Goal: Task Accomplishment & Management: Use online tool/utility

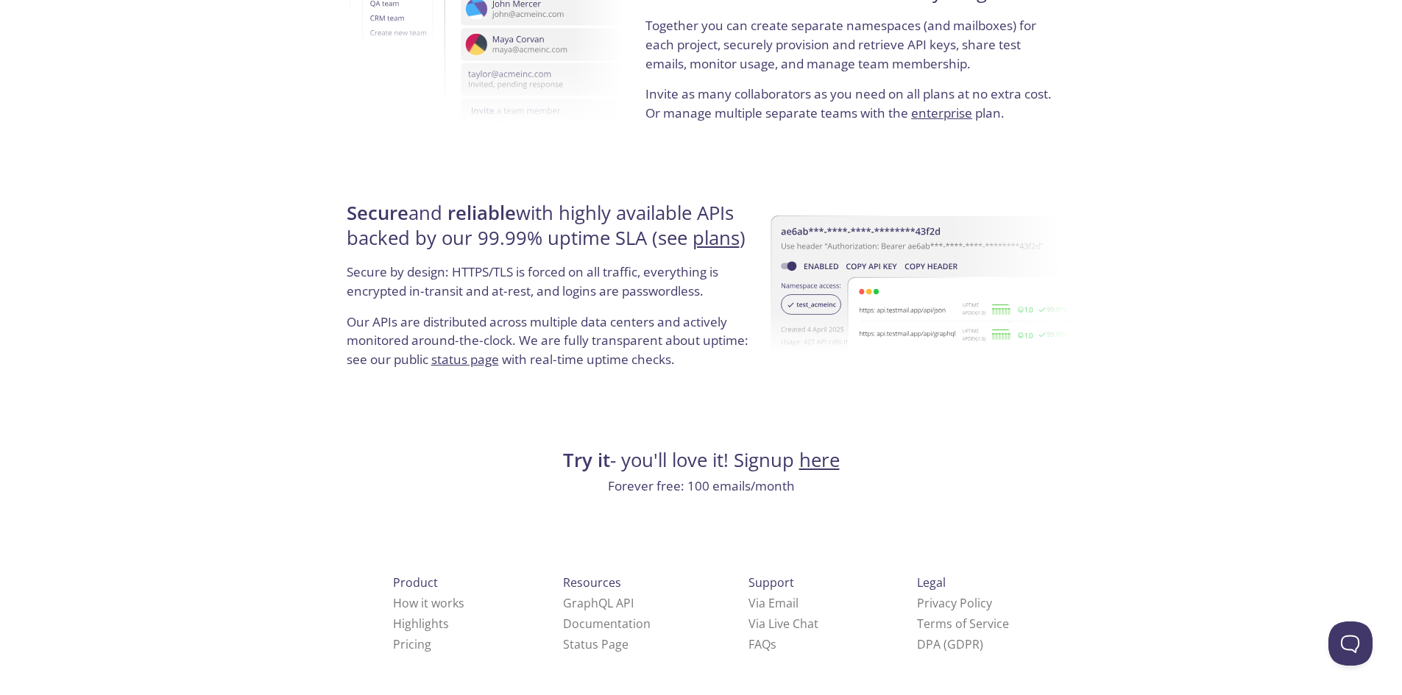
scroll to position [2670, 0]
click at [820, 460] on link "here" at bounding box center [819, 460] width 40 height 26
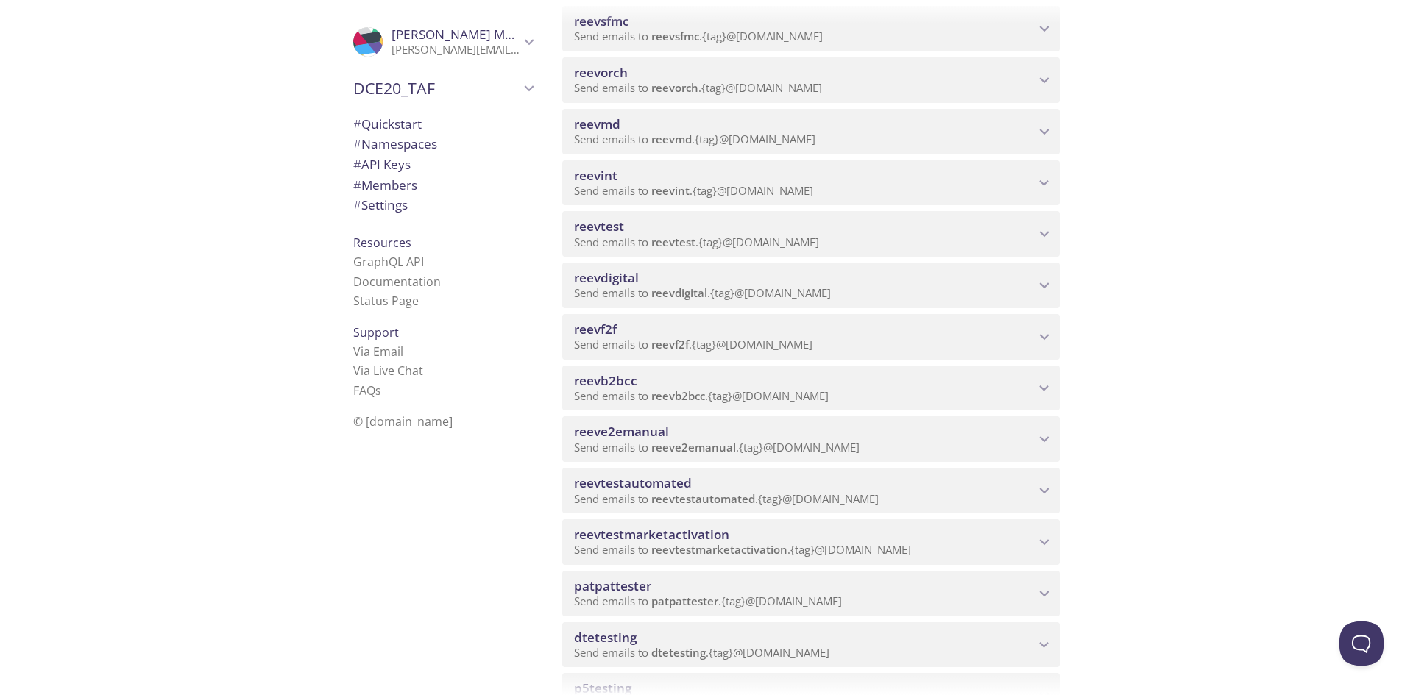
scroll to position [442, 0]
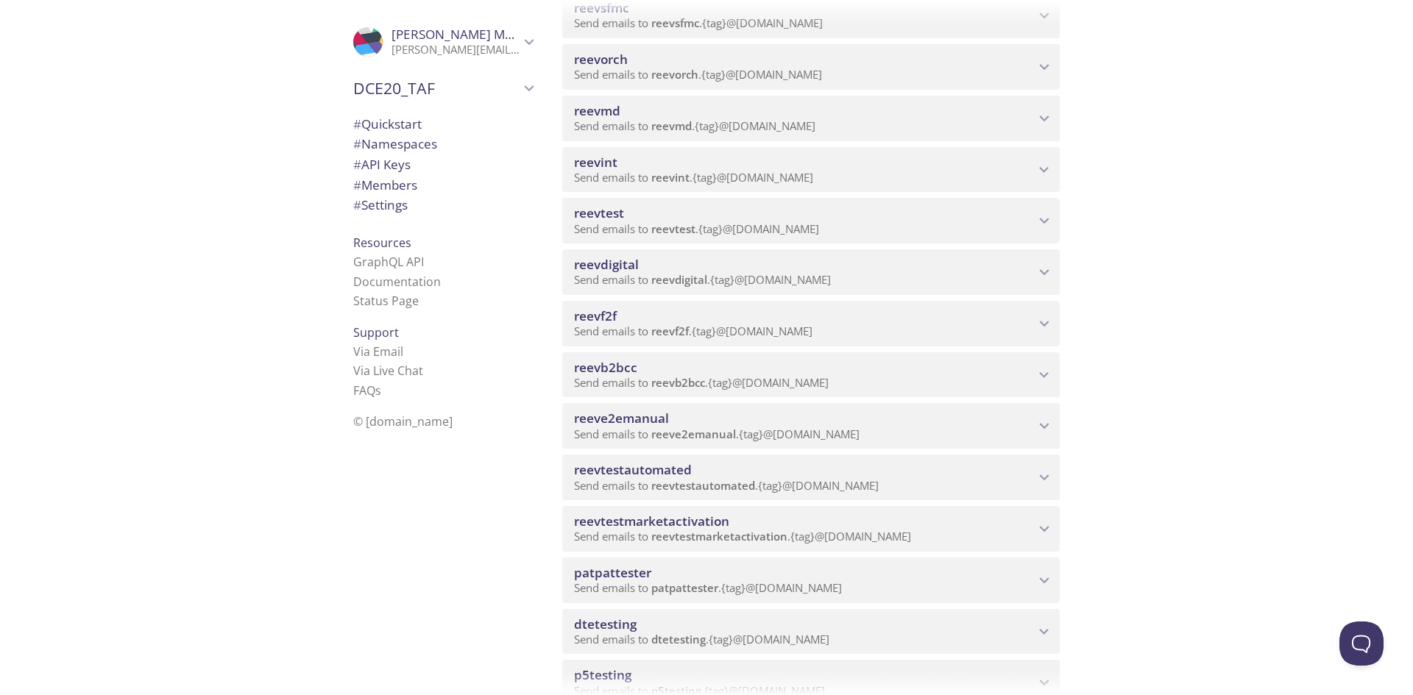
click at [922, 372] on span "reevb2bcc" at bounding box center [804, 368] width 461 height 16
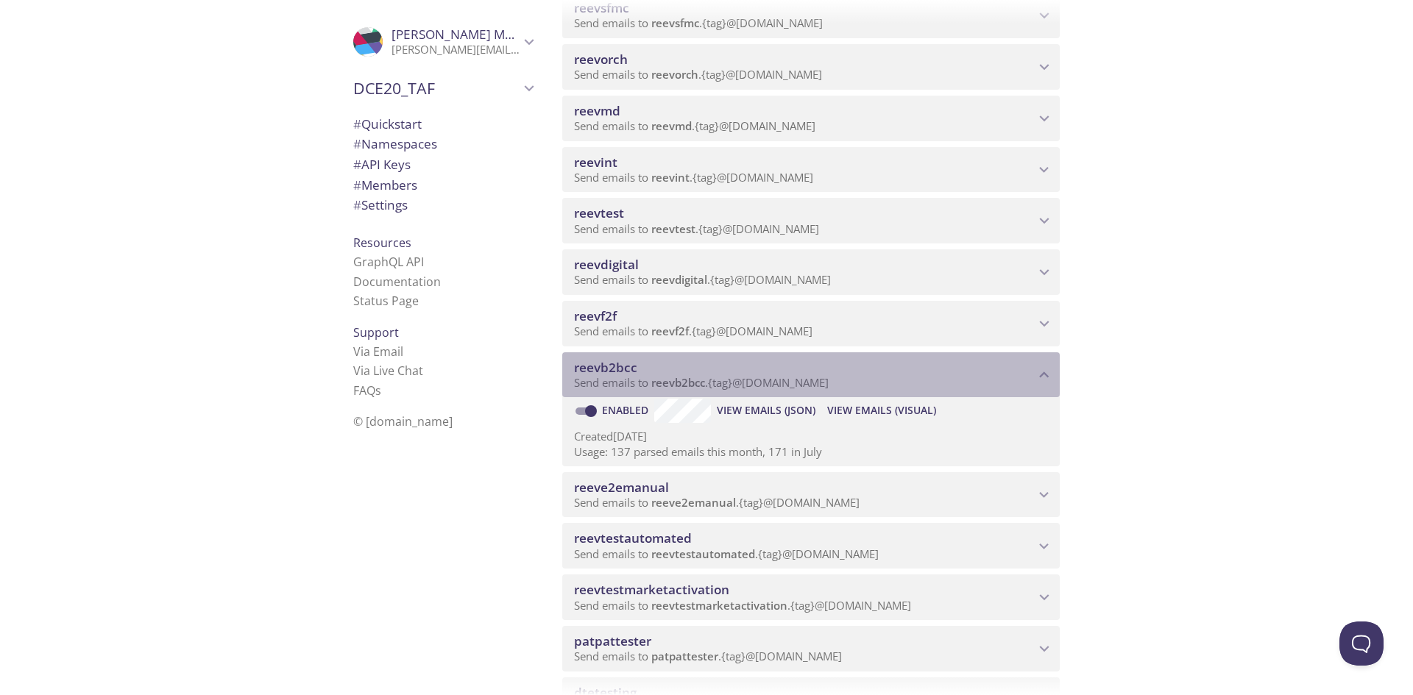
click at [922, 372] on span "reevb2bcc" at bounding box center [804, 368] width 461 height 16
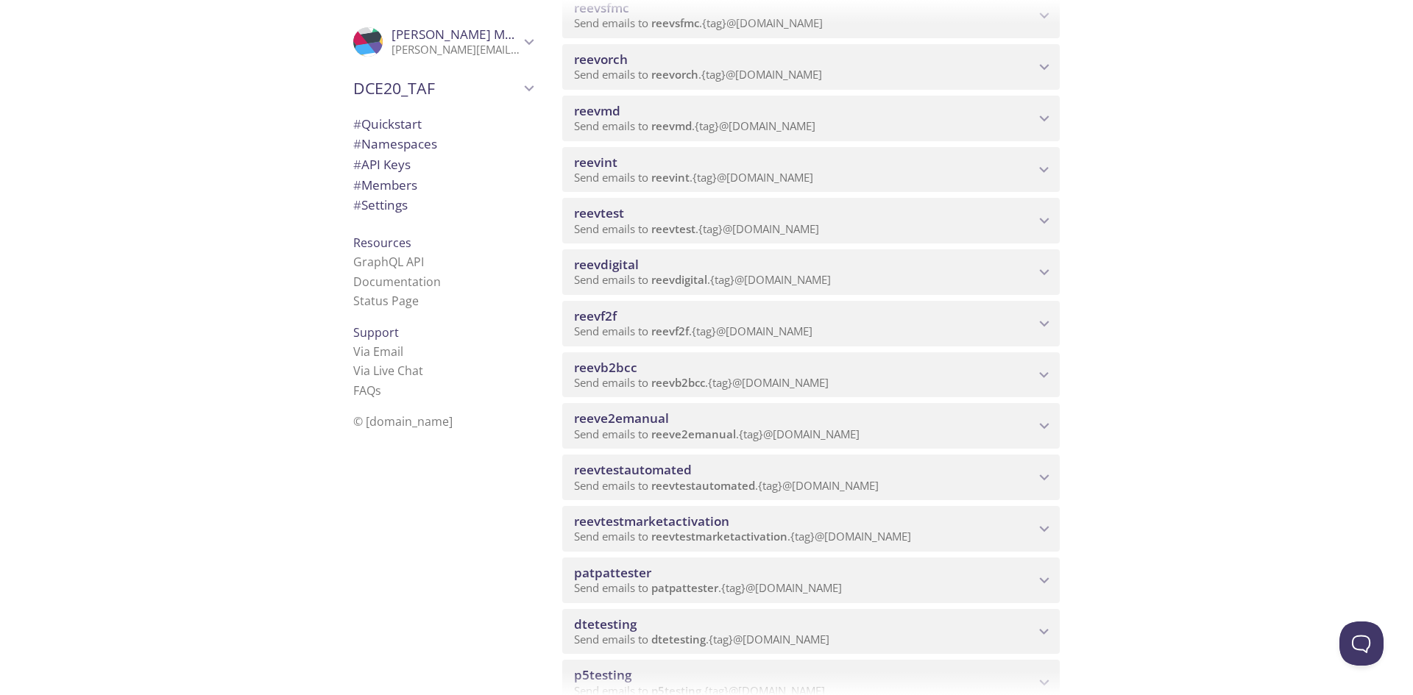
click at [634, 365] on span "reevb2bcc" at bounding box center [605, 367] width 63 height 17
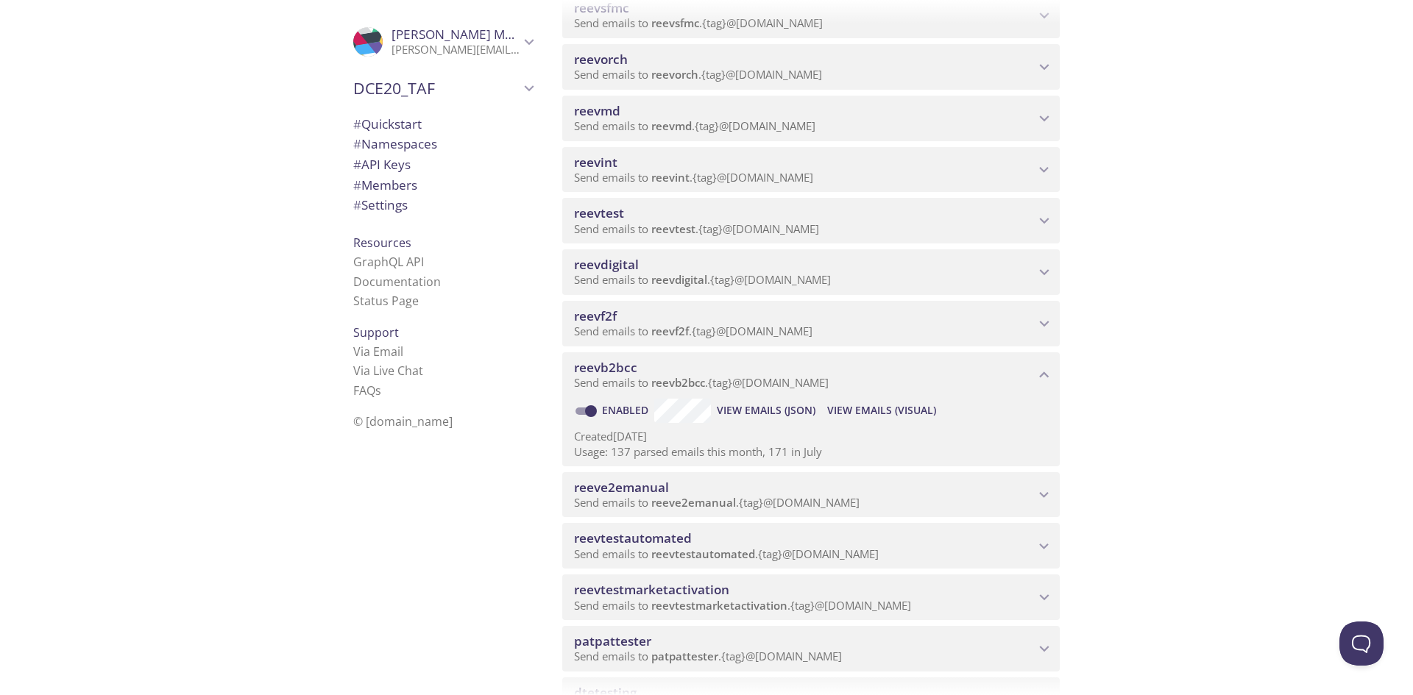
click at [876, 412] on span "View Emails (Visual)" at bounding box center [881, 411] width 109 height 18
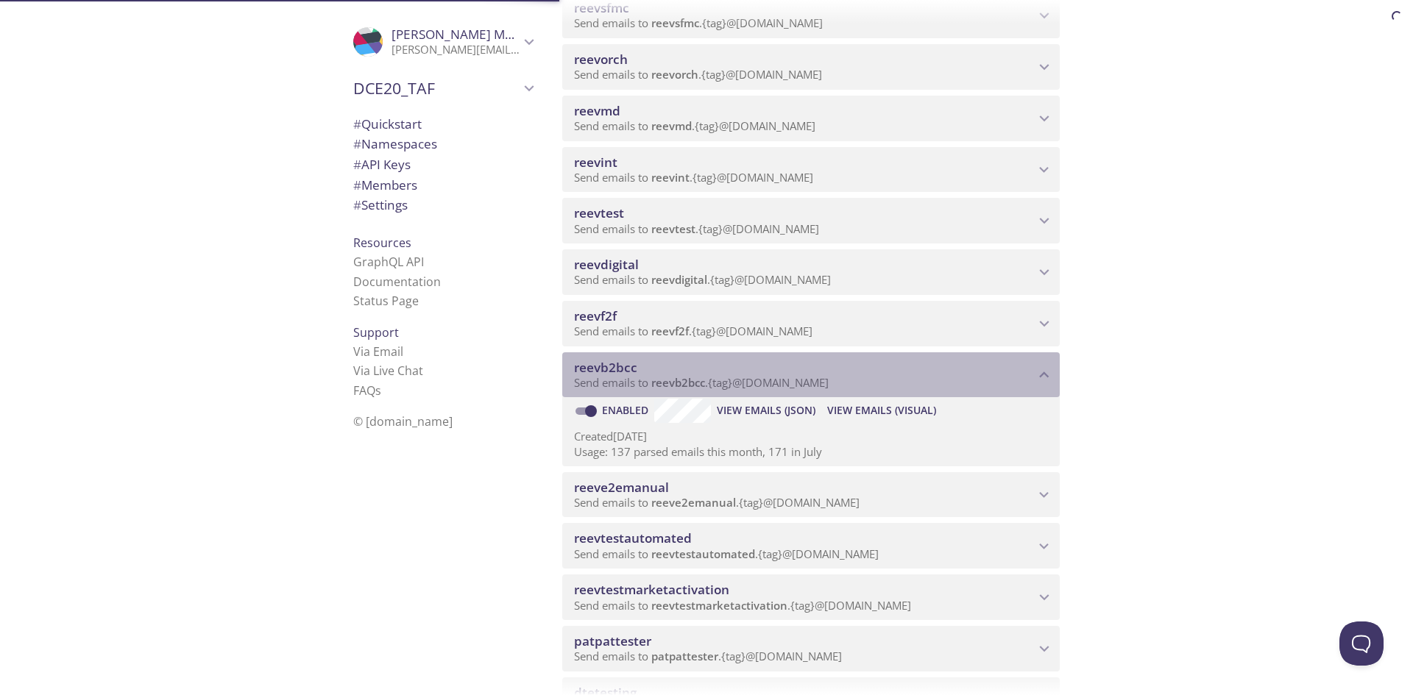
drag, startPoint x: 653, startPoint y: 386, endPoint x: 659, endPoint y: 358, distance: 29.2
click at [702, 372] on div "reevb2bcc Send emails to reevb2bcc . {tag} @inbox.testmail.app" at bounding box center [804, 375] width 461 height 31
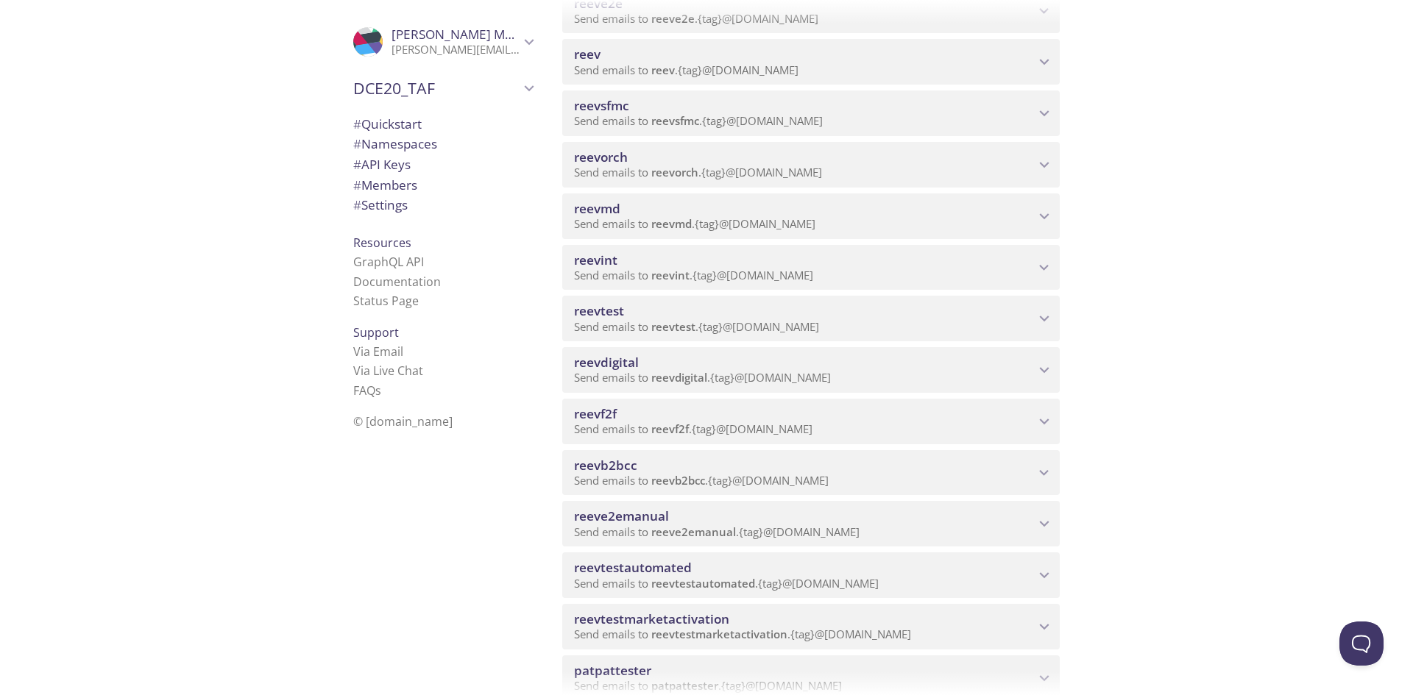
scroll to position [442, 0]
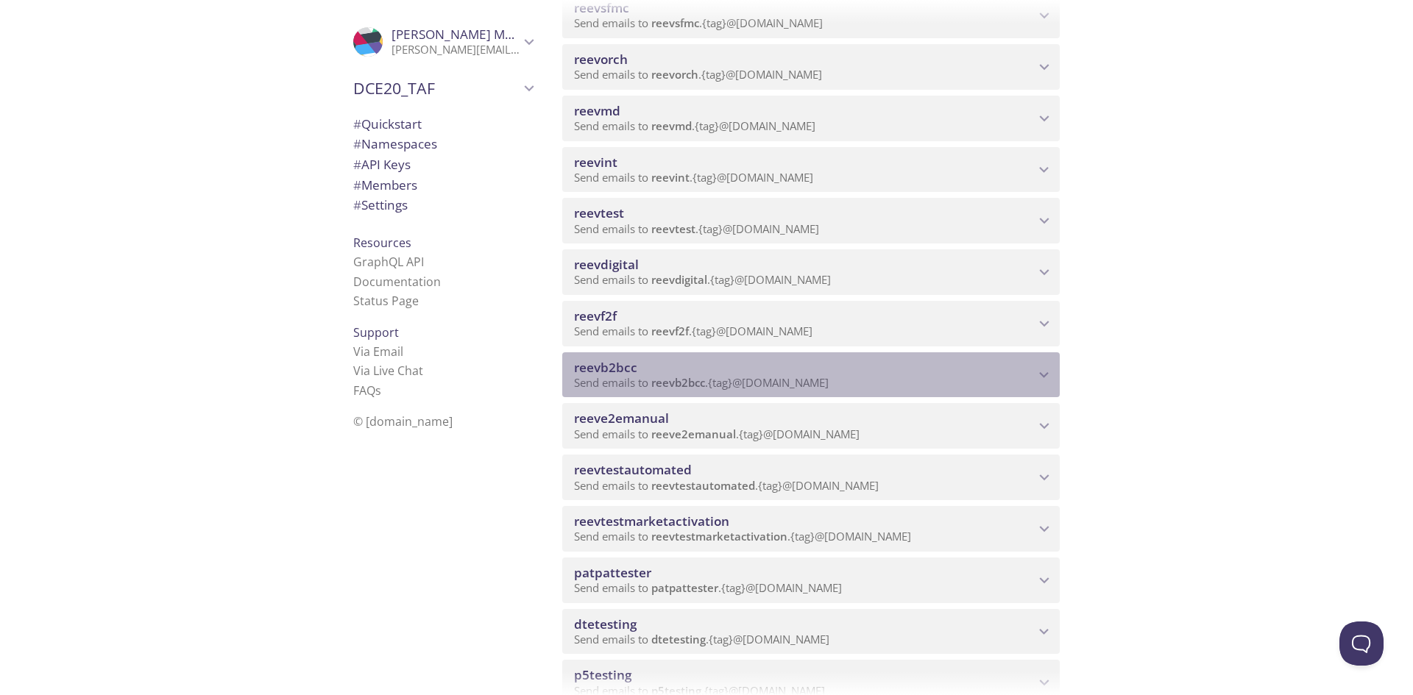
drag, startPoint x: 572, startPoint y: 370, endPoint x: 640, endPoint y: 361, distance: 68.3
click at [640, 361] on div "reevb2bcc Send emails to reevb2bcc . {tag} @inbox.testmail.app" at bounding box center [810, 375] width 497 height 46
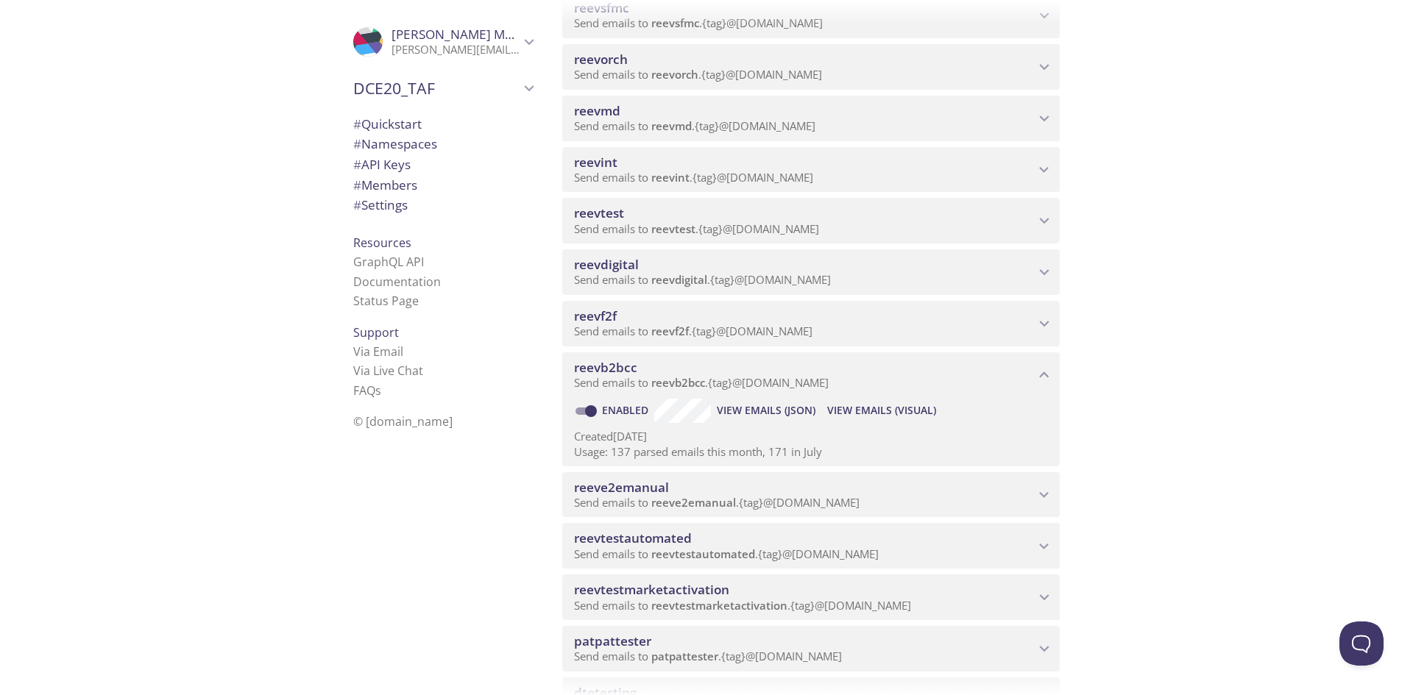
click at [857, 408] on span "View Emails (Visual)" at bounding box center [881, 411] width 109 height 18
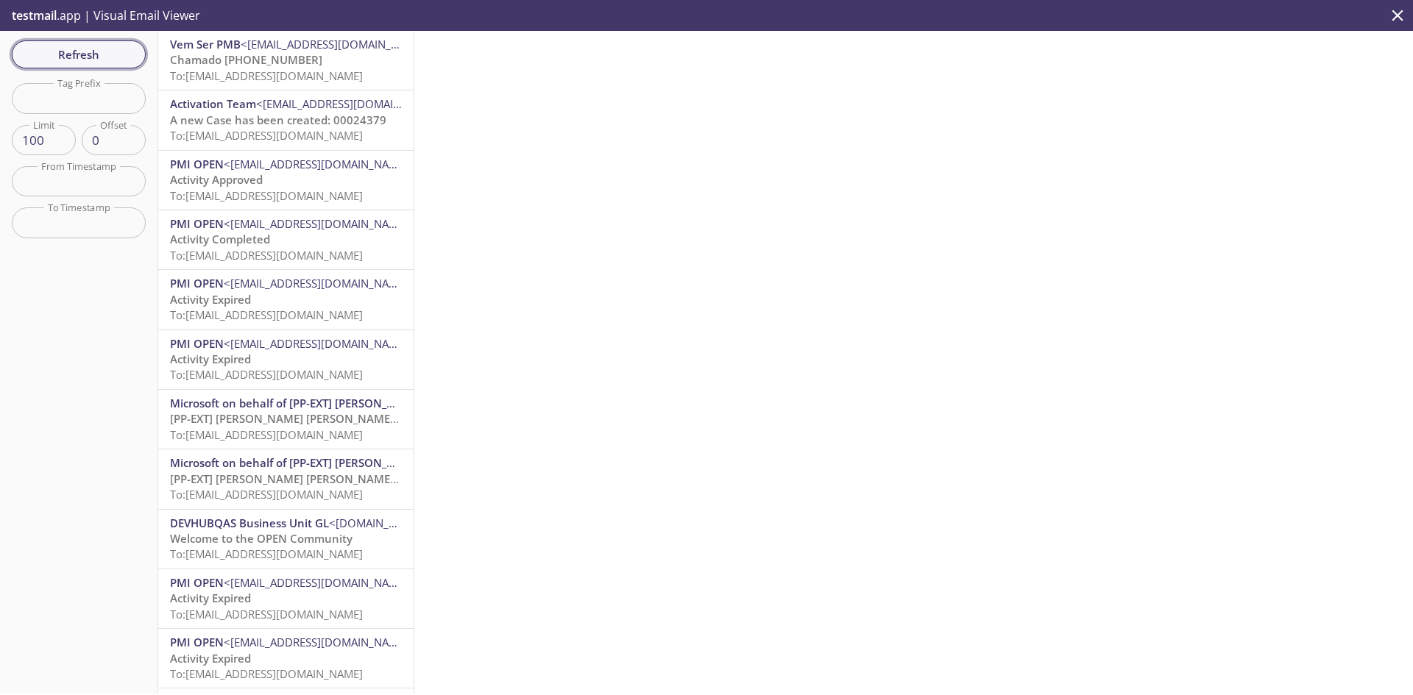
click at [75, 60] on span "Refresh" at bounding box center [79, 54] width 110 height 19
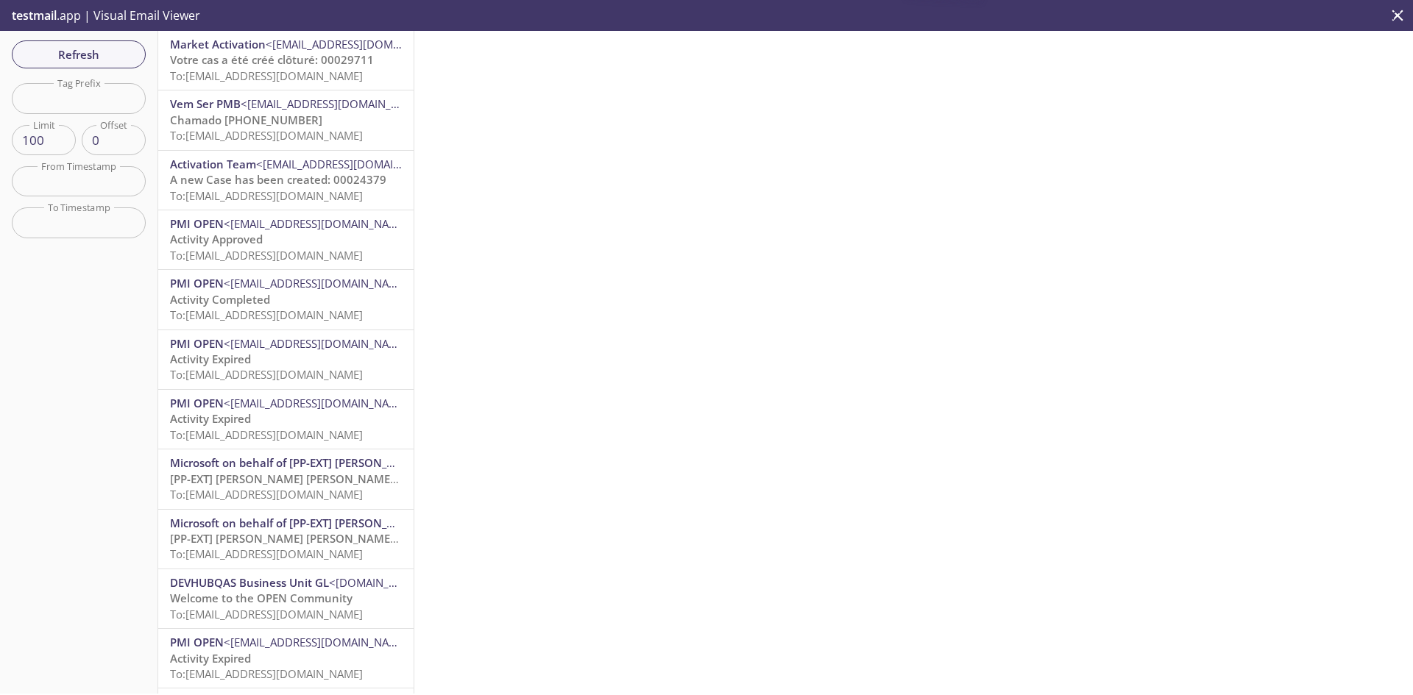
click at [242, 57] on span "Votre cas a été créé clôturé: 00029711" at bounding box center [272, 59] width 204 height 15
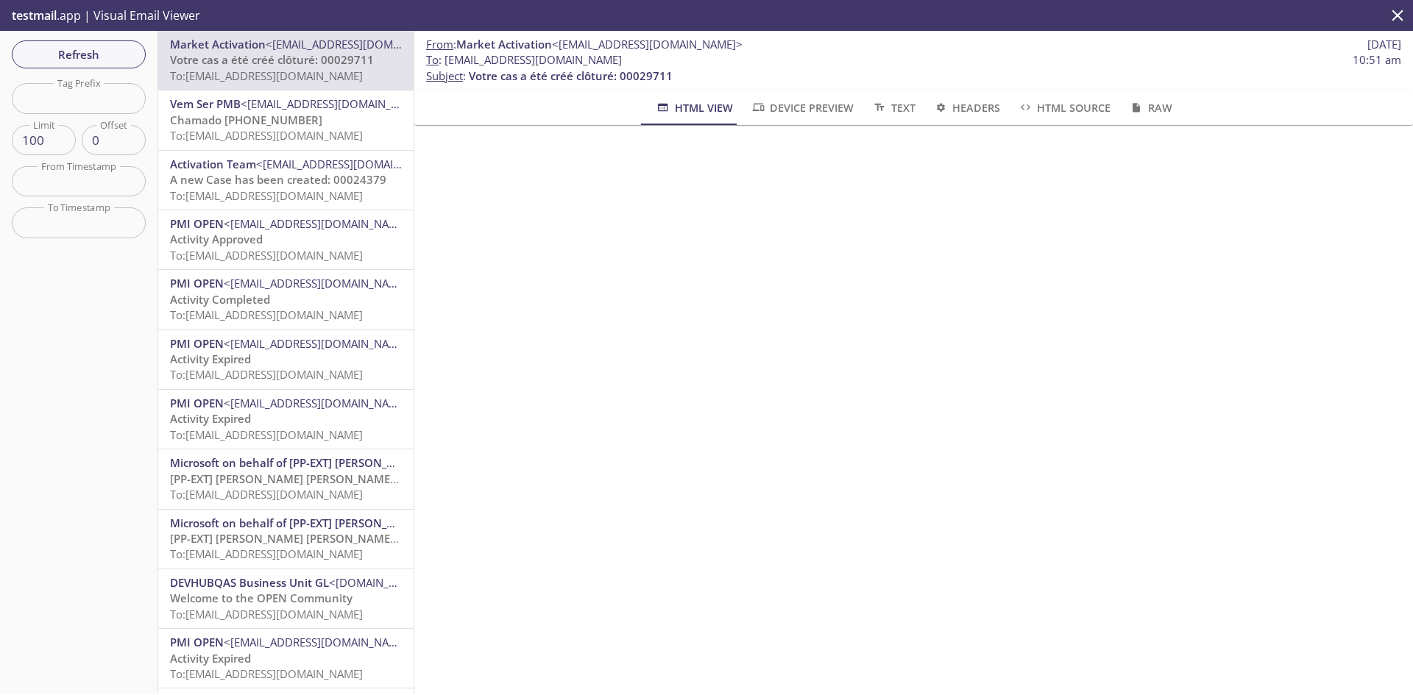
click at [781, 104] on span "Device Preview" at bounding box center [802, 108] width 103 height 18
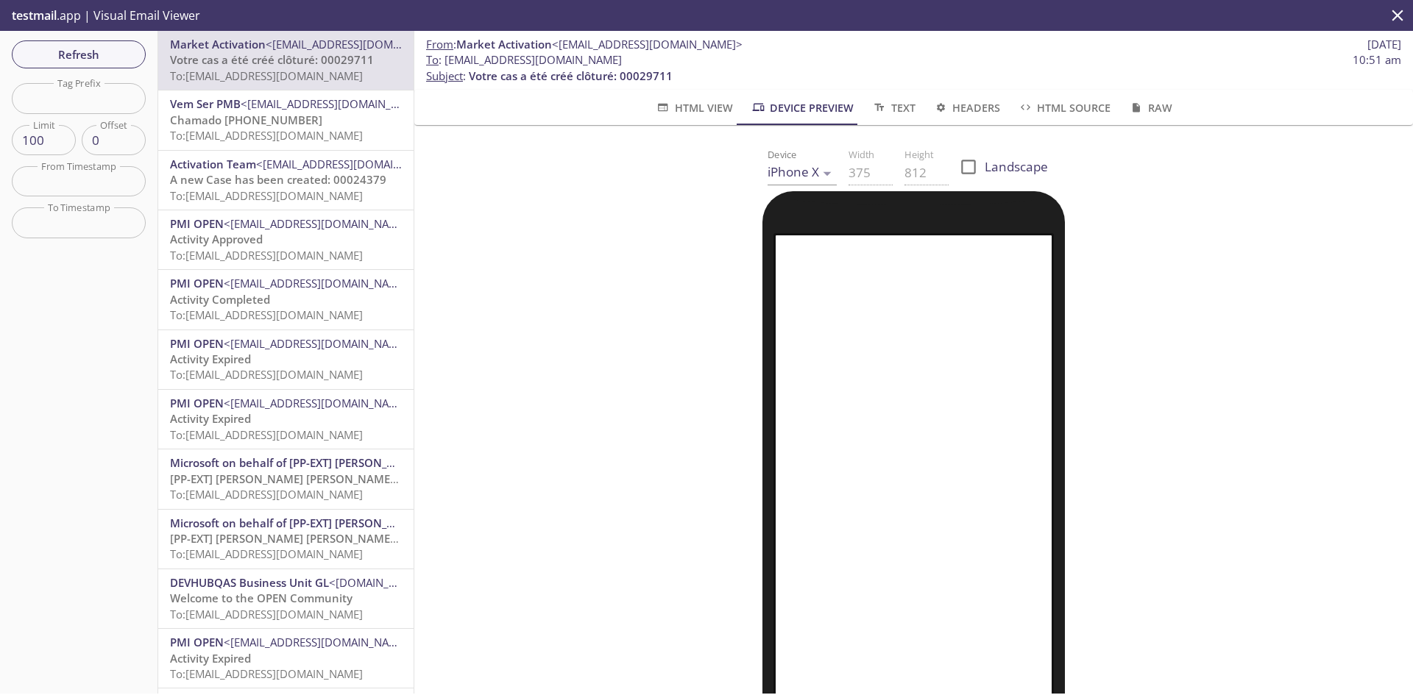
click at [807, 169] on body ".cls-1 { fill: #6d5ca8; } .cls-2 { fill: #3fc191; } .cls-3 { fill: #3b4752; } .…" at bounding box center [706, 347] width 1413 height 695
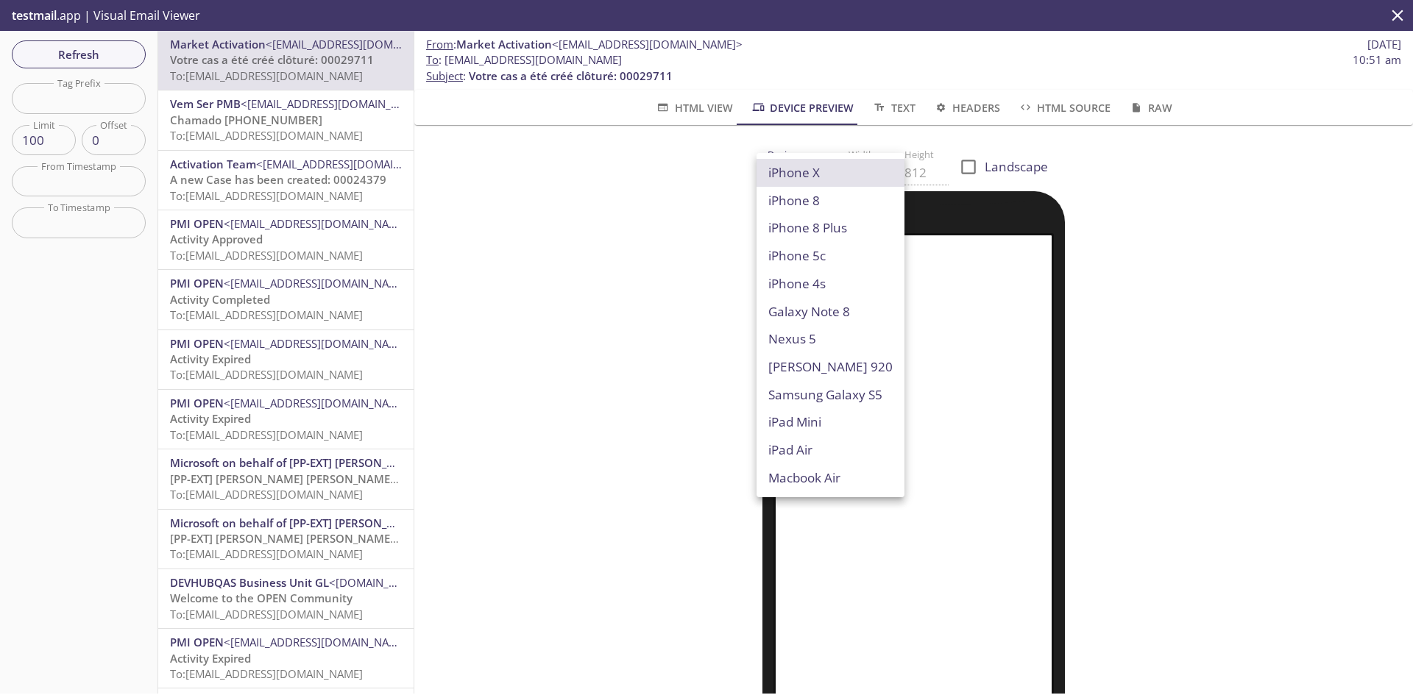
click at [820, 481] on li "Macbook Air" at bounding box center [830, 478] width 148 height 28
type input "Macbook Air"
type input "960"
type input "600"
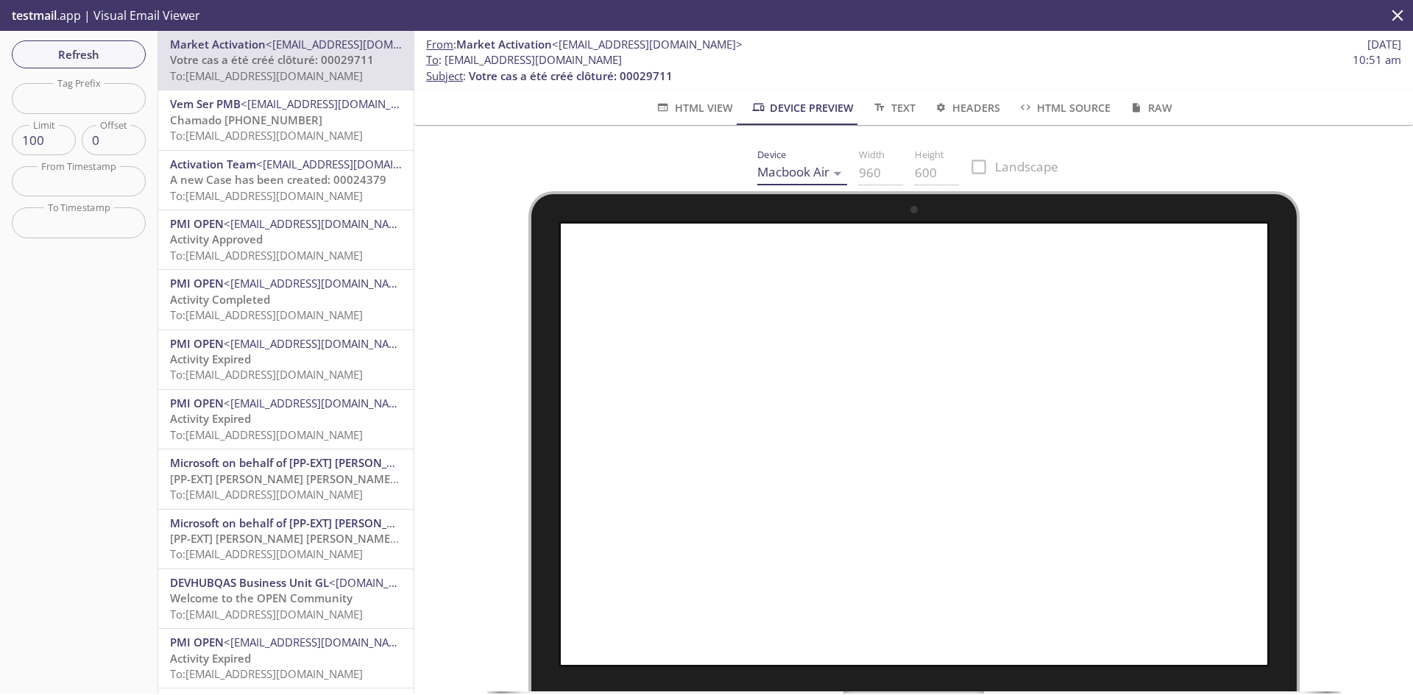
click at [804, 183] on body ".cls-1 { fill: #6d5ca8; } .cls-2 { fill: #3fc191; } .cls-3 { fill: #3b4752; } .…" at bounding box center [706, 347] width 1413 height 695
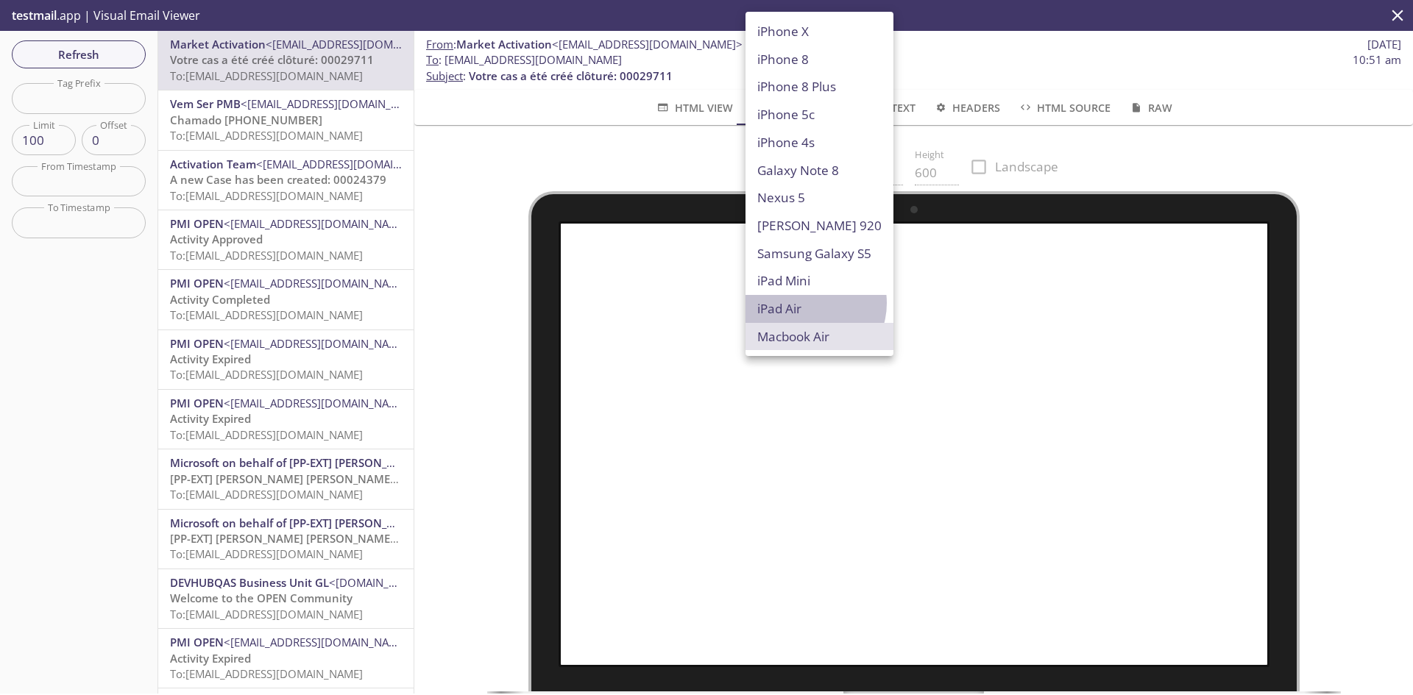
click at [808, 303] on li "iPad Air" at bounding box center [819, 309] width 148 height 28
type input "iPad Air"
type input "820"
type input "1180"
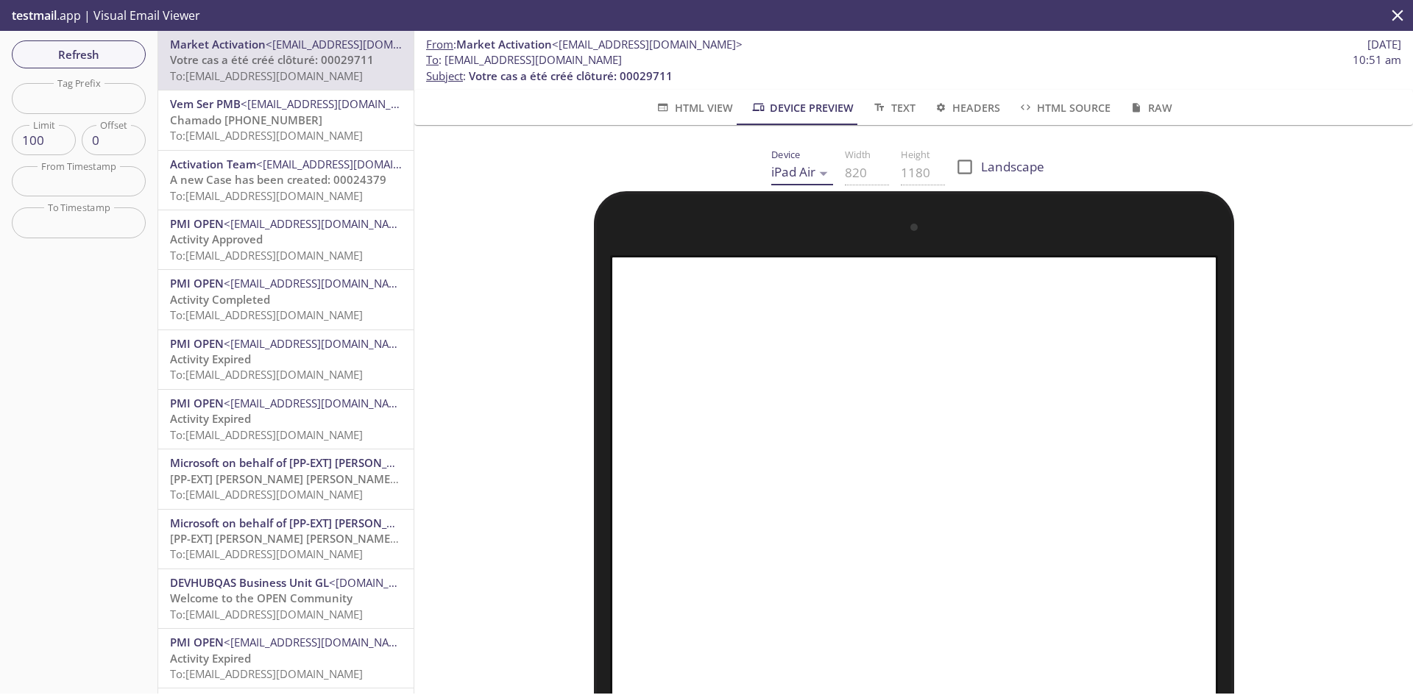
click at [807, 176] on body ".cls-1 { fill: #6d5ca8; } .cls-2 { fill: #3fc191; } .cls-3 { fill: #3b4752; } .…" at bounding box center [706, 347] width 1413 height 695
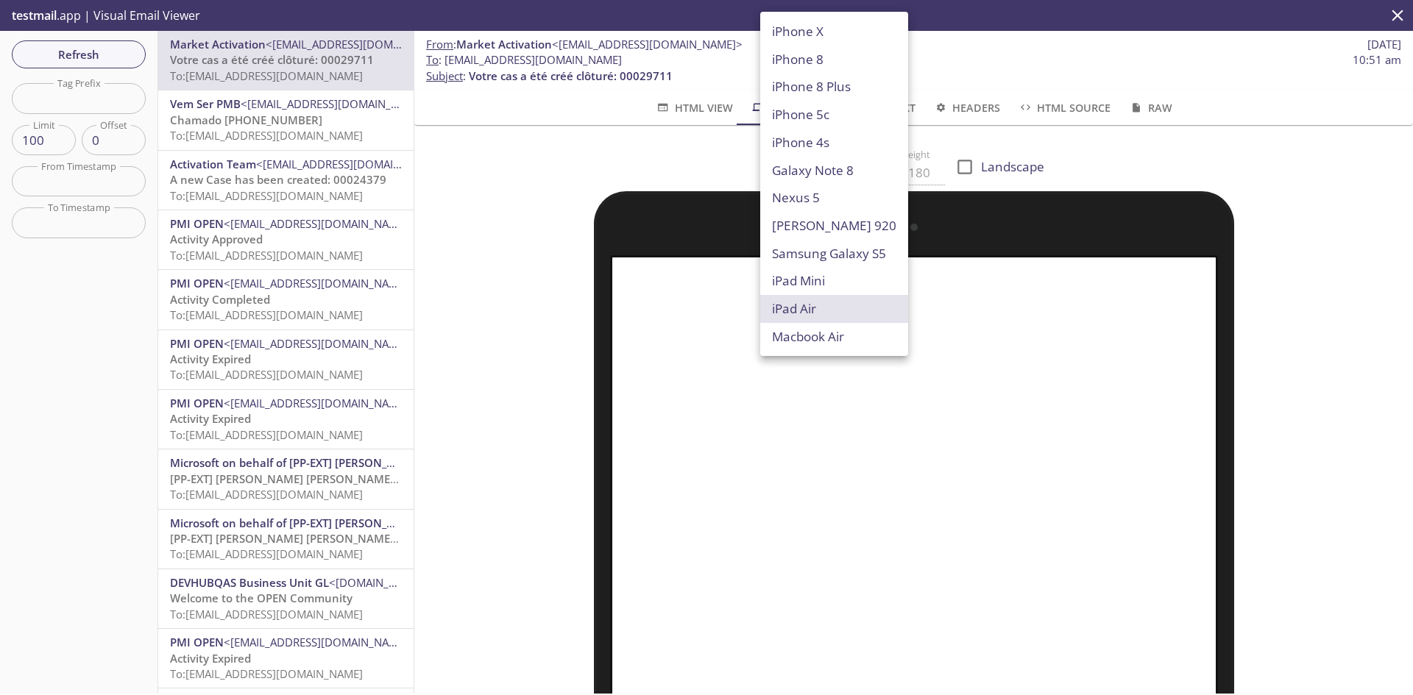
drag, startPoint x: 809, startPoint y: 95, endPoint x: 801, endPoint y: 96, distance: 8.1
click at [809, 95] on li "iPhone 8 Plus" at bounding box center [834, 87] width 148 height 28
type input "iPhone 8 Plus"
type input "414"
type input "736"
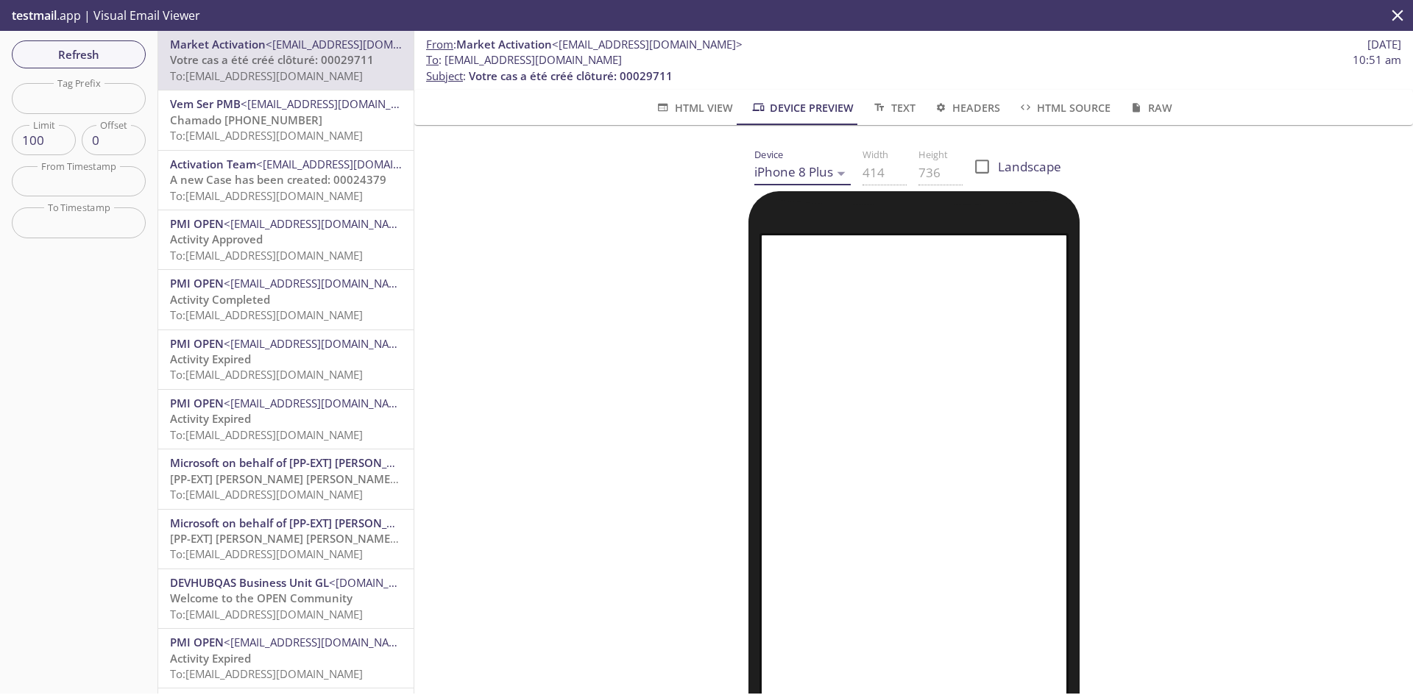
click at [687, 107] on span "HTML View" at bounding box center [693, 108] width 77 height 18
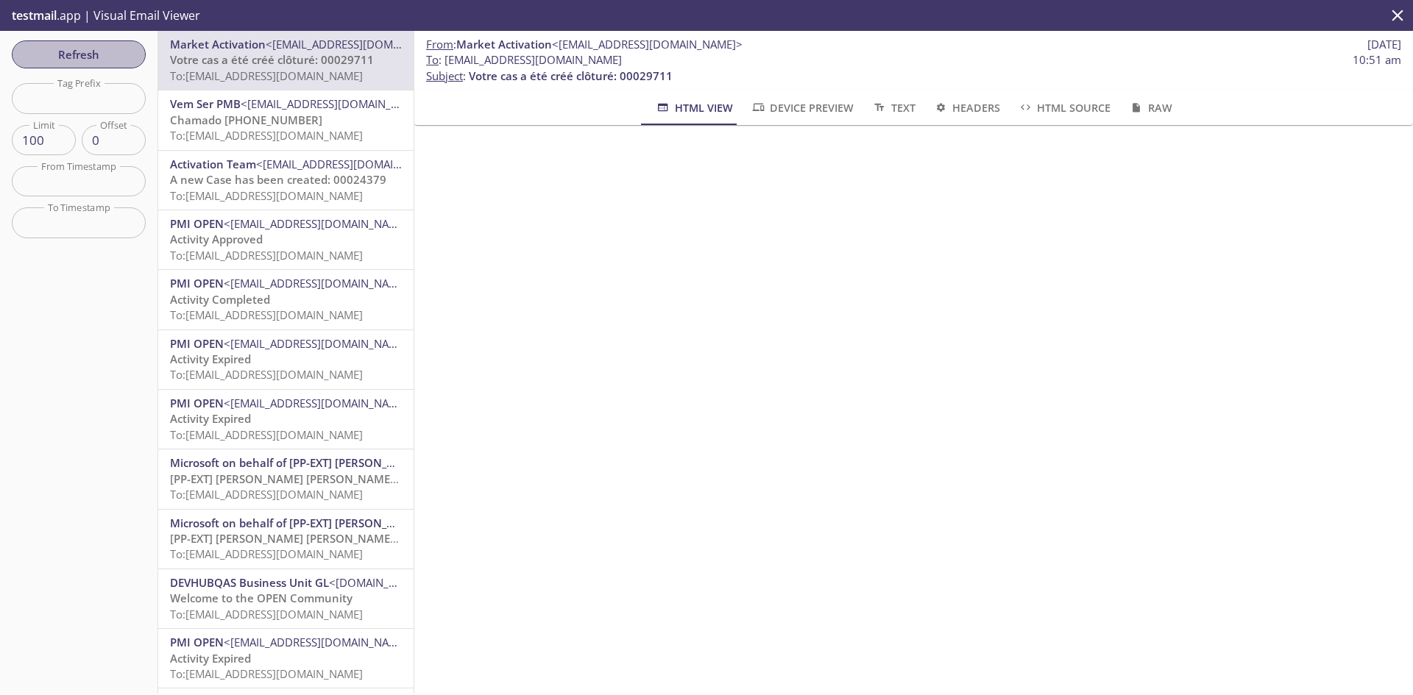
click at [77, 57] on span "Refresh" at bounding box center [79, 54] width 110 height 19
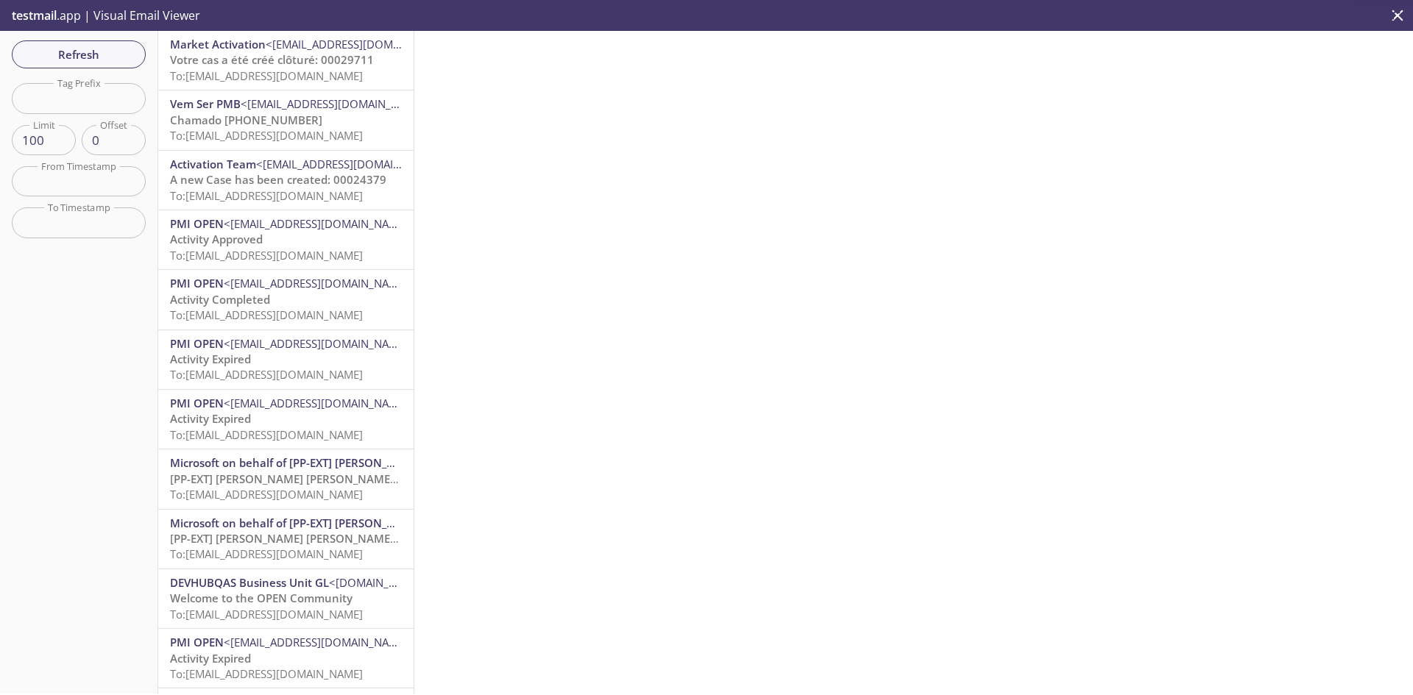
click at [235, 60] on span "Votre cas a été créé clôturé: 00029711" at bounding box center [272, 59] width 204 height 15
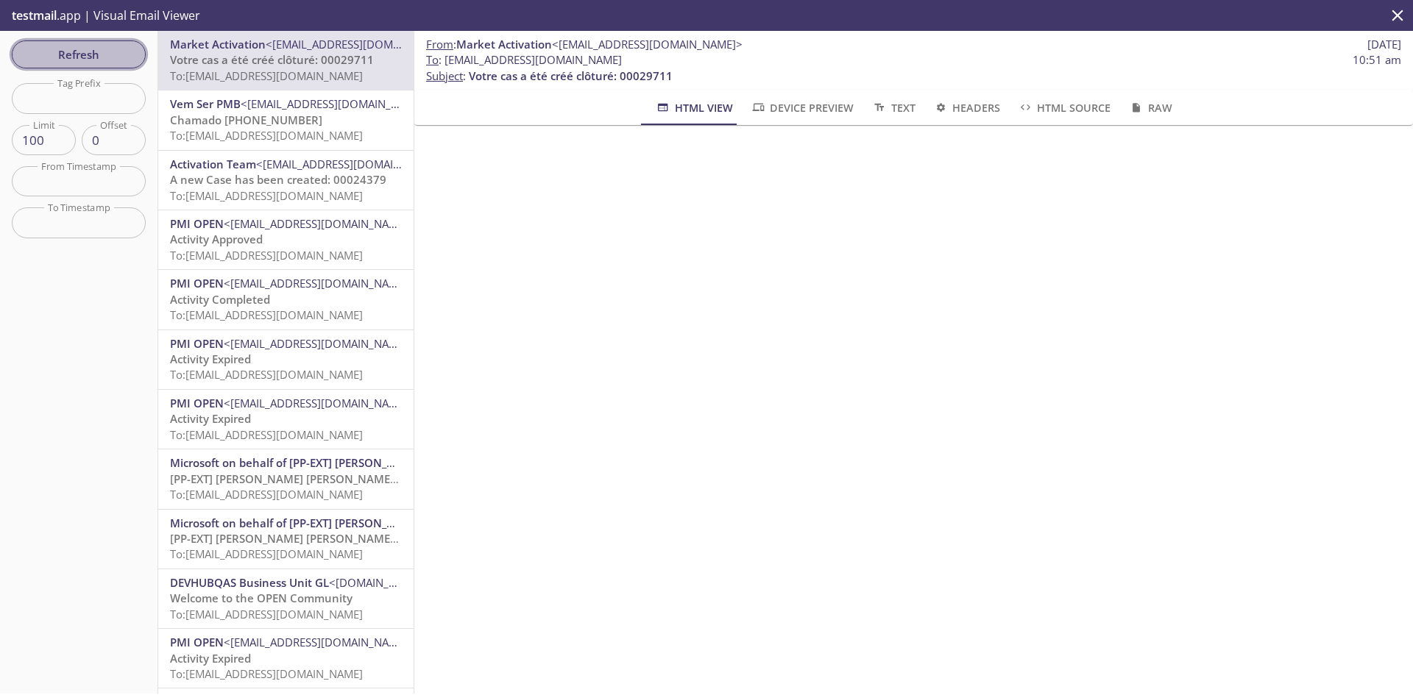
click at [60, 45] on span "Refresh" at bounding box center [79, 54] width 110 height 19
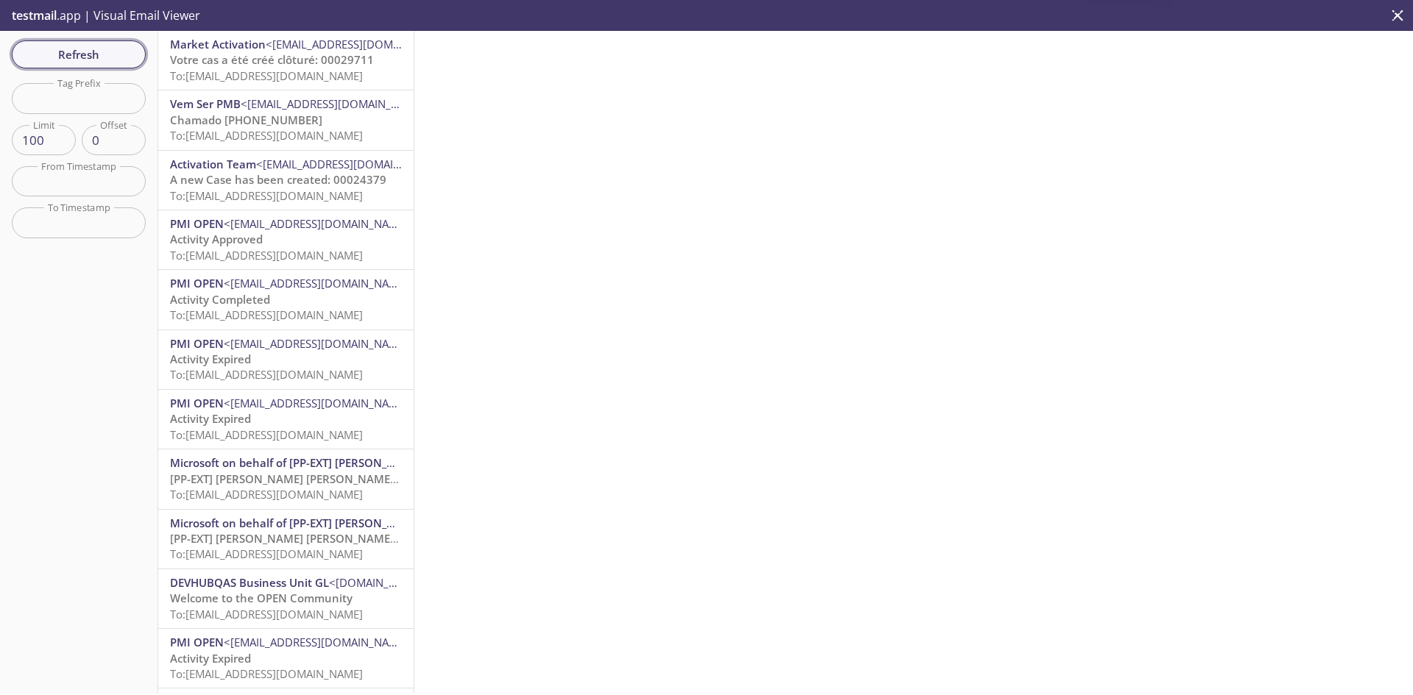
click at [102, 52] on span "Refresh" at bounding box center [79, 54] width 110 height 19
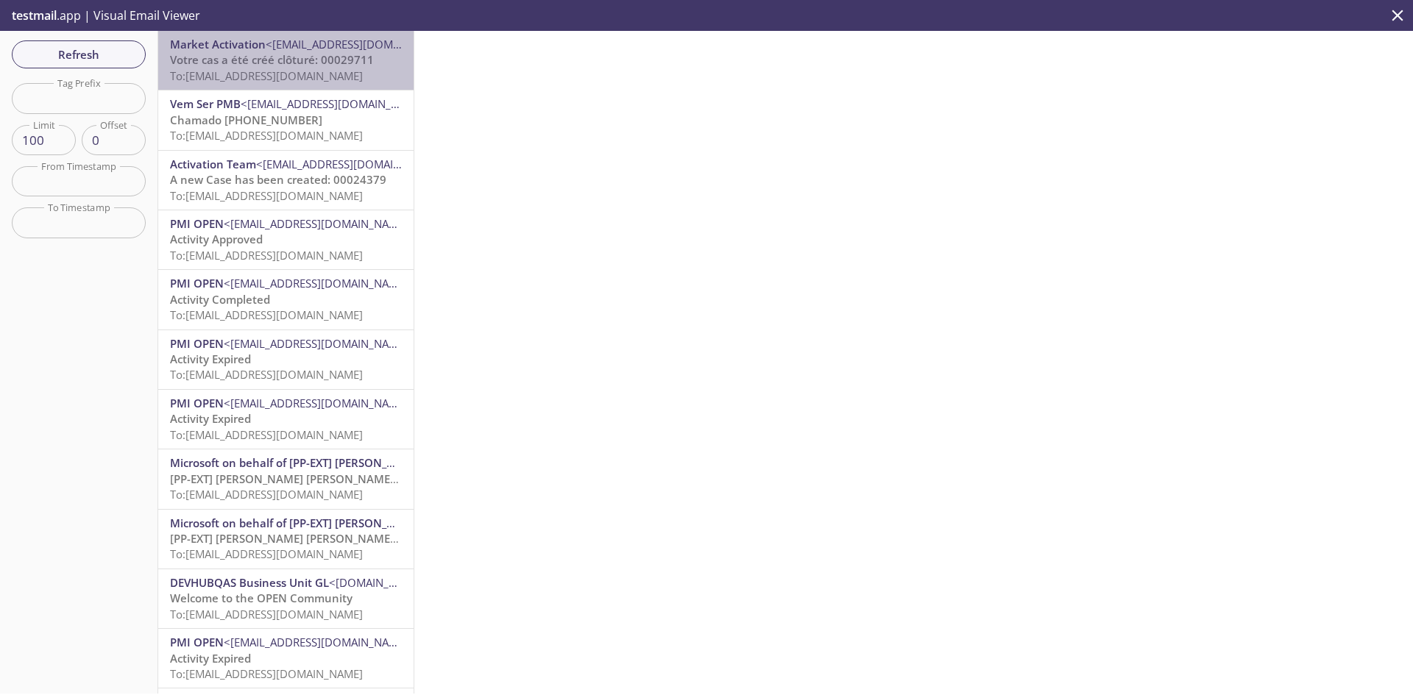
click at [294, 82] on span "To: reevb2bcc.matest@inbox.testmail.app" at bounding box center [266, 75] width 193 height 15
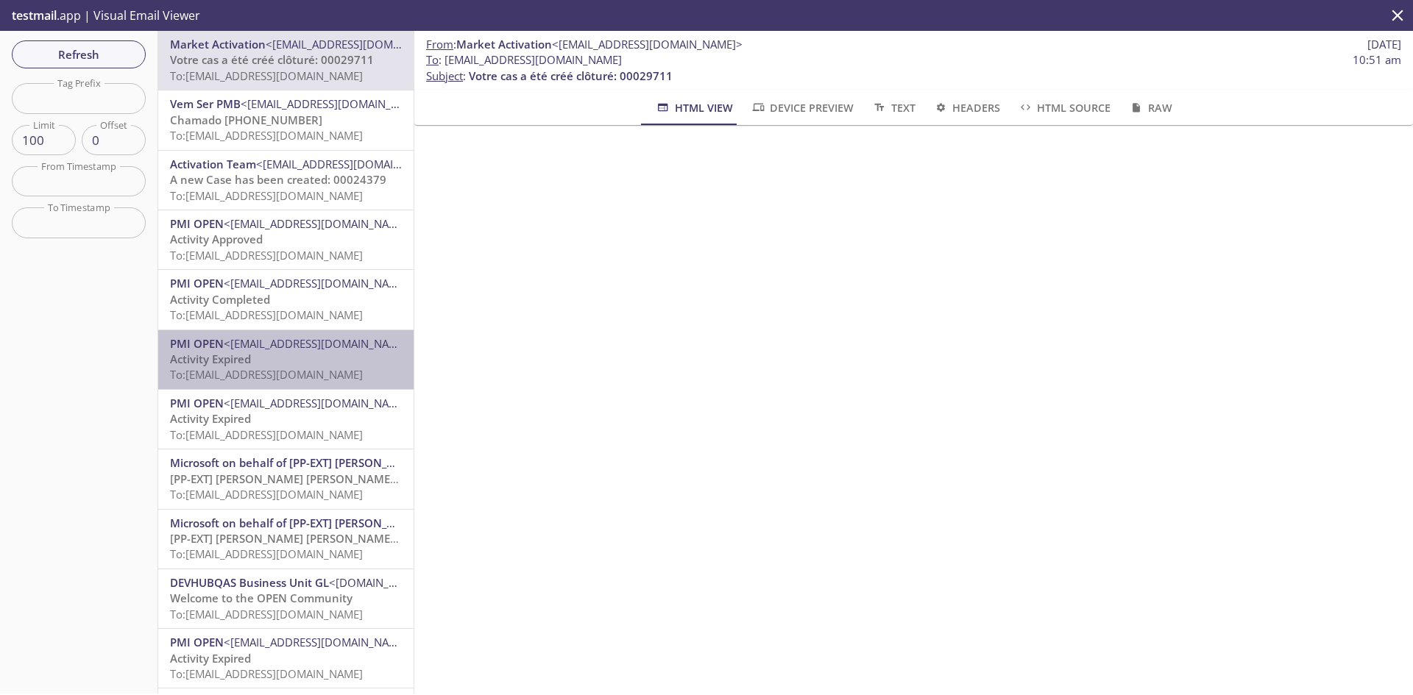
click at [363, 347] on span "<noreply@email.pmiopen.com>" at bounding box center [319, 343] width 191 height 15
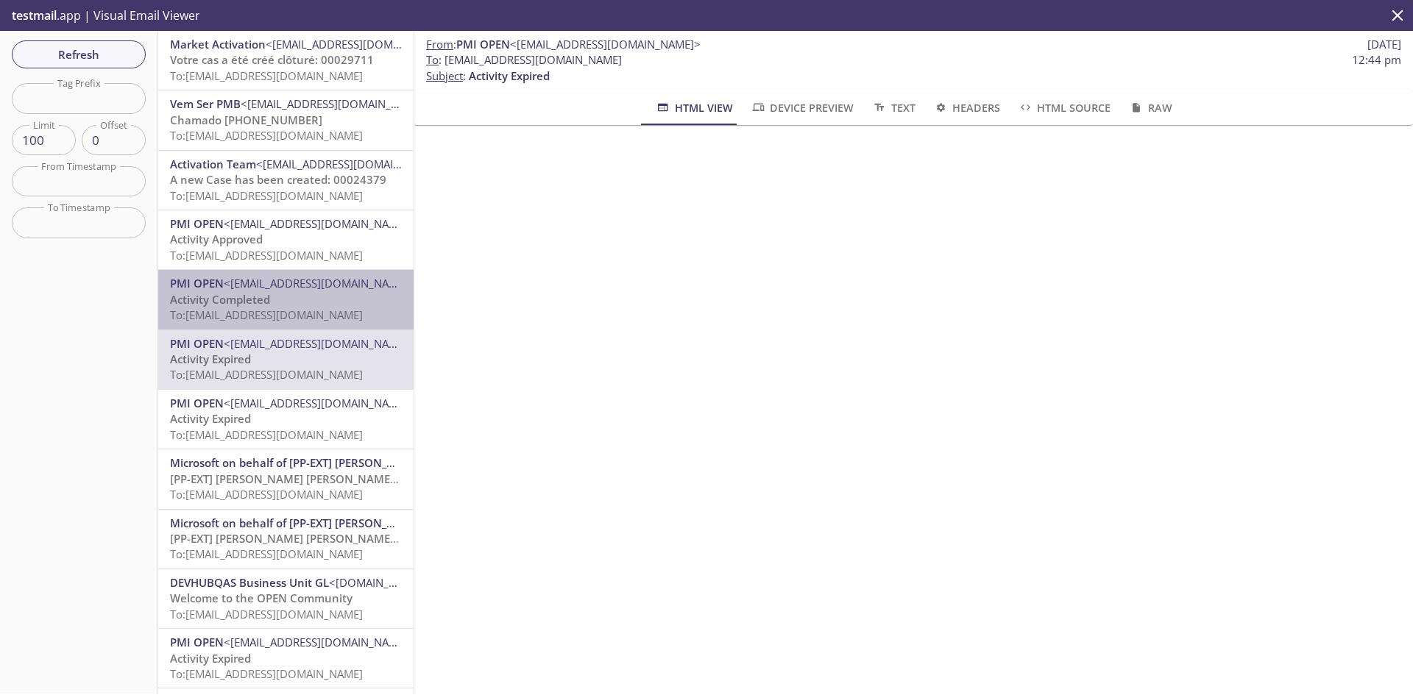
click at [289, 280] on span "<noreply@email.pmiopen.com>" at bounding box center [319, 283] width 191 height 15
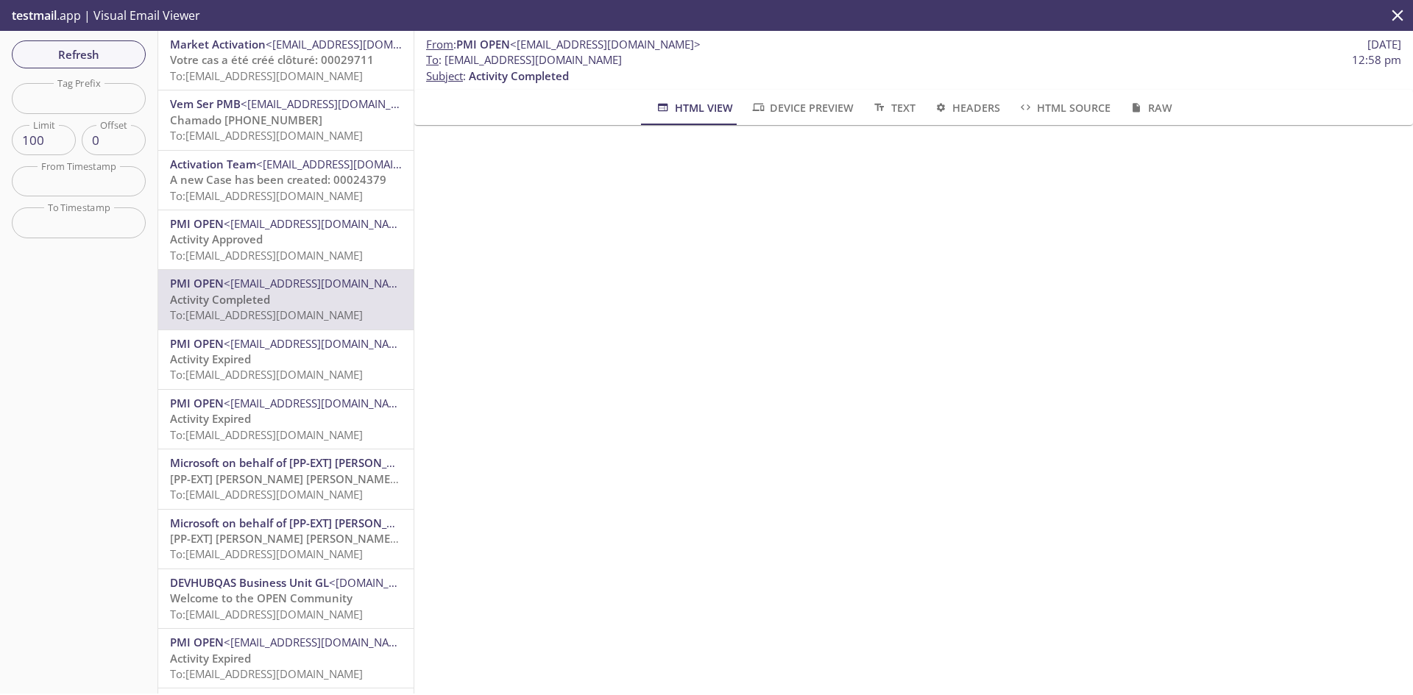
click at [256, 240] on span "Activity Approved" at bounding box center [216, 239] width 93 height 15
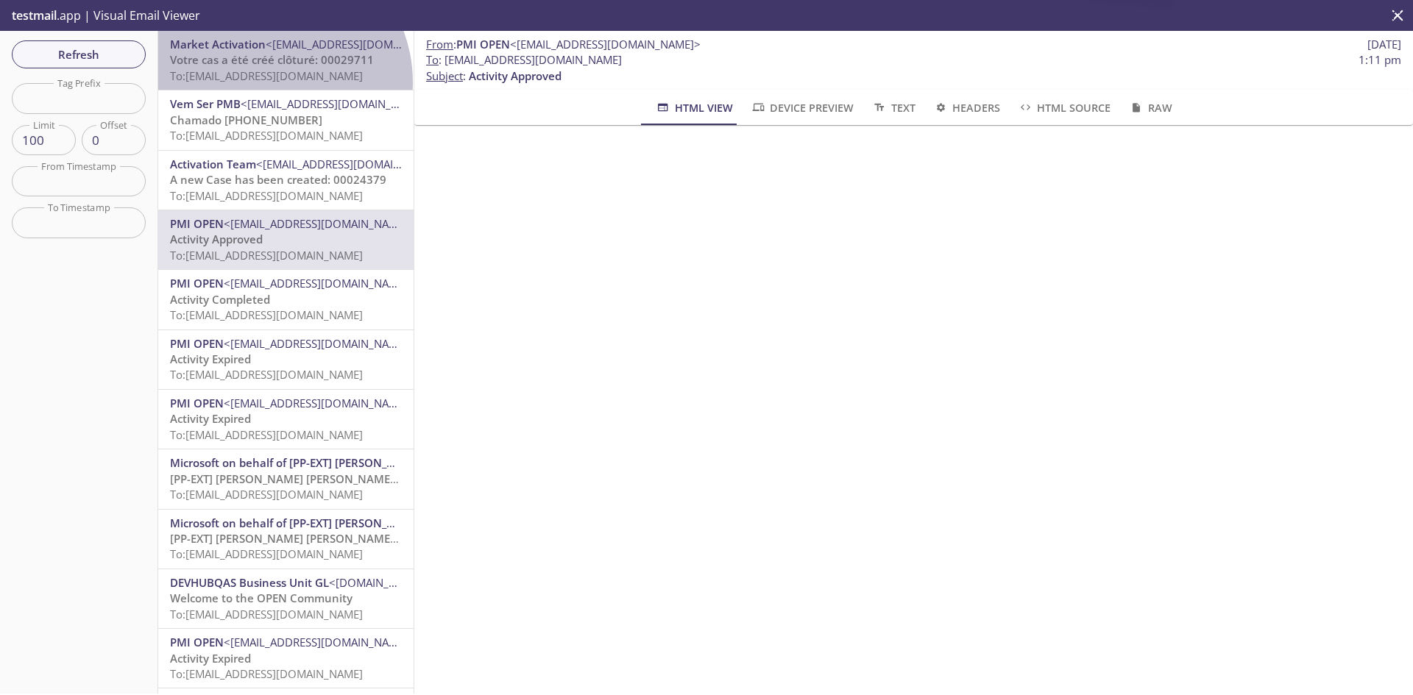
click at [265, 82] on span "To: reevb2bcc.matest@inbox.testmail.app" at bounding box center [266, 75] width 193 height 15
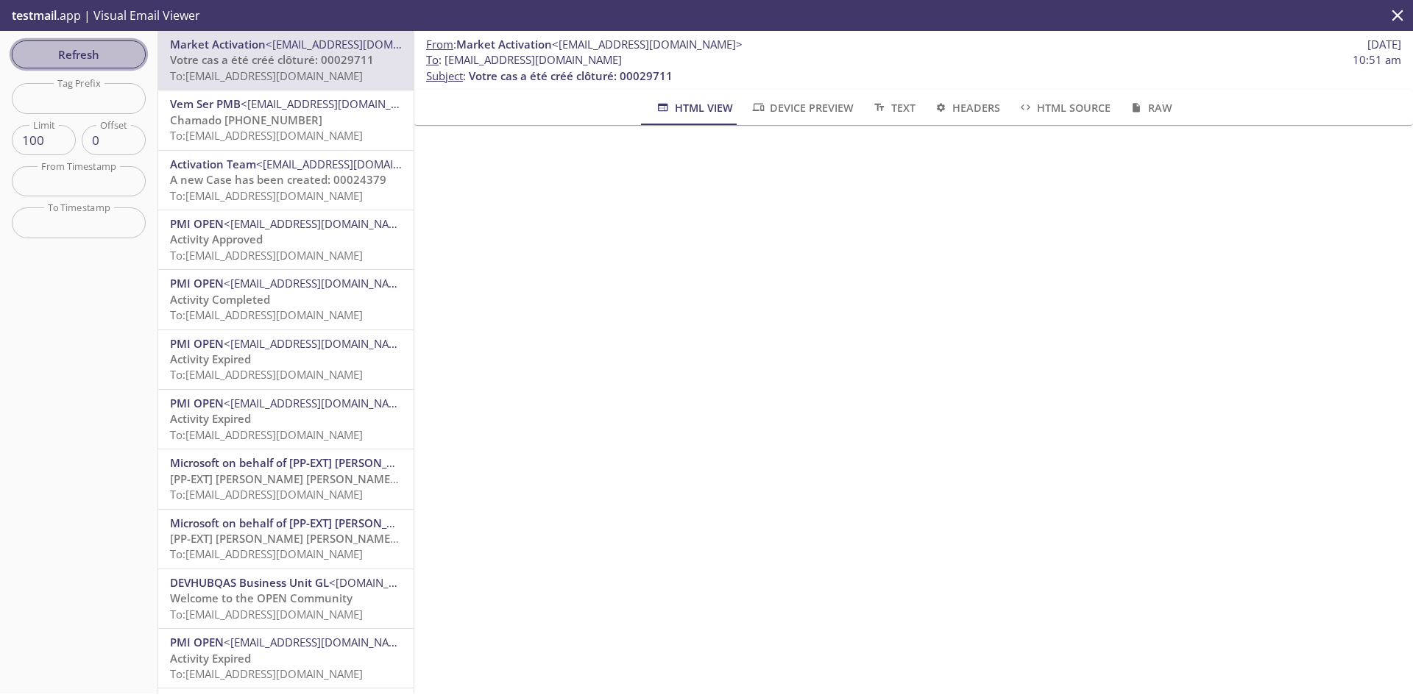
click at [104, 58] on span "Refresh" at bounding box center [79, 54] width 110 height 19
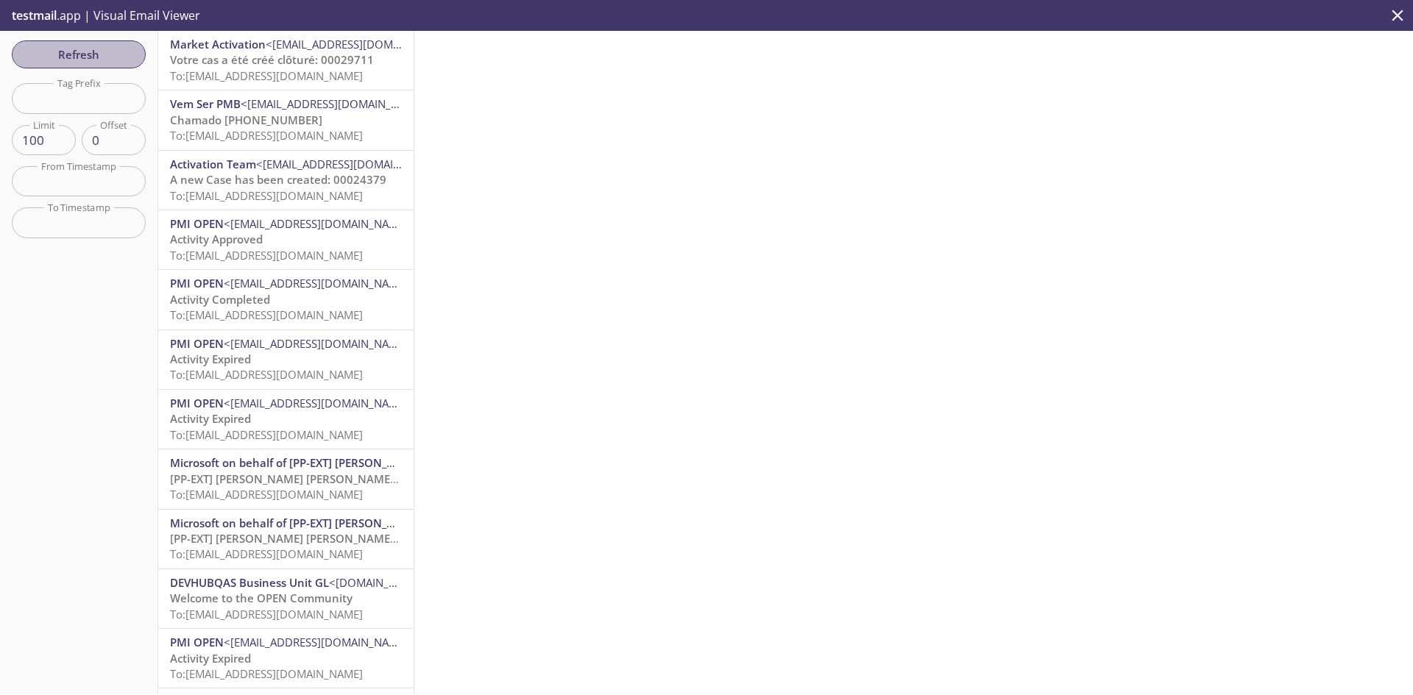
click at [74, 51] on span "Refresh" at bounding box center [79, 54] width 110 height 19
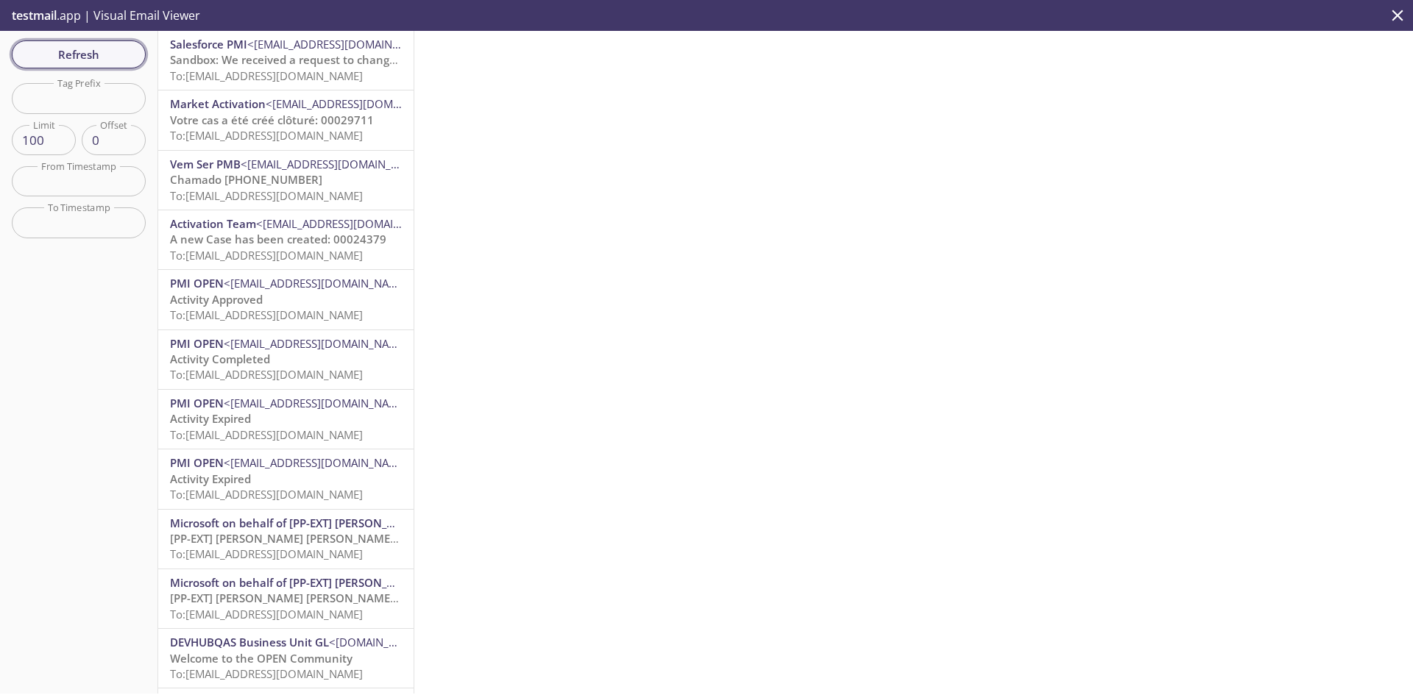
click at [76, 51] on span "Refresh" at bounding box center [79, 54] width 110 height 19
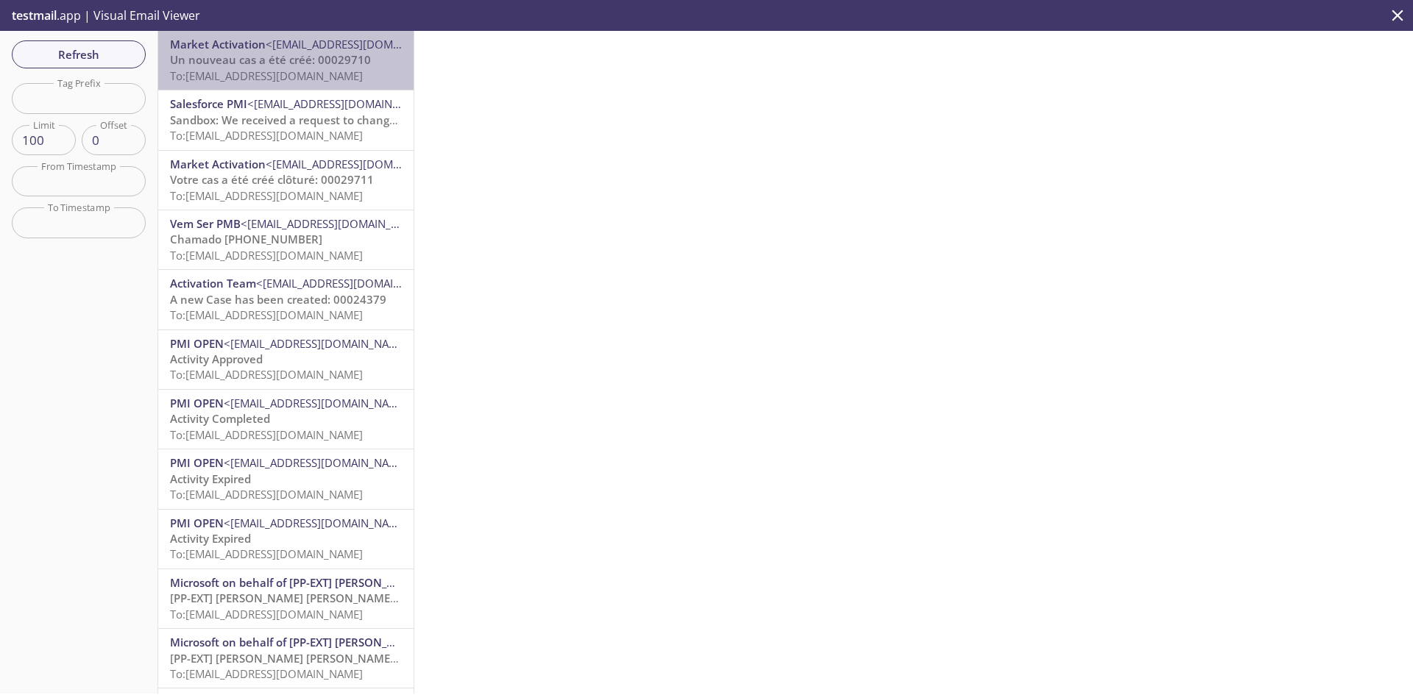
click at [350, 67] on span "Un nouveau cas a été créé: 00029710" at bounding box center [270, 59] width 201 height 15
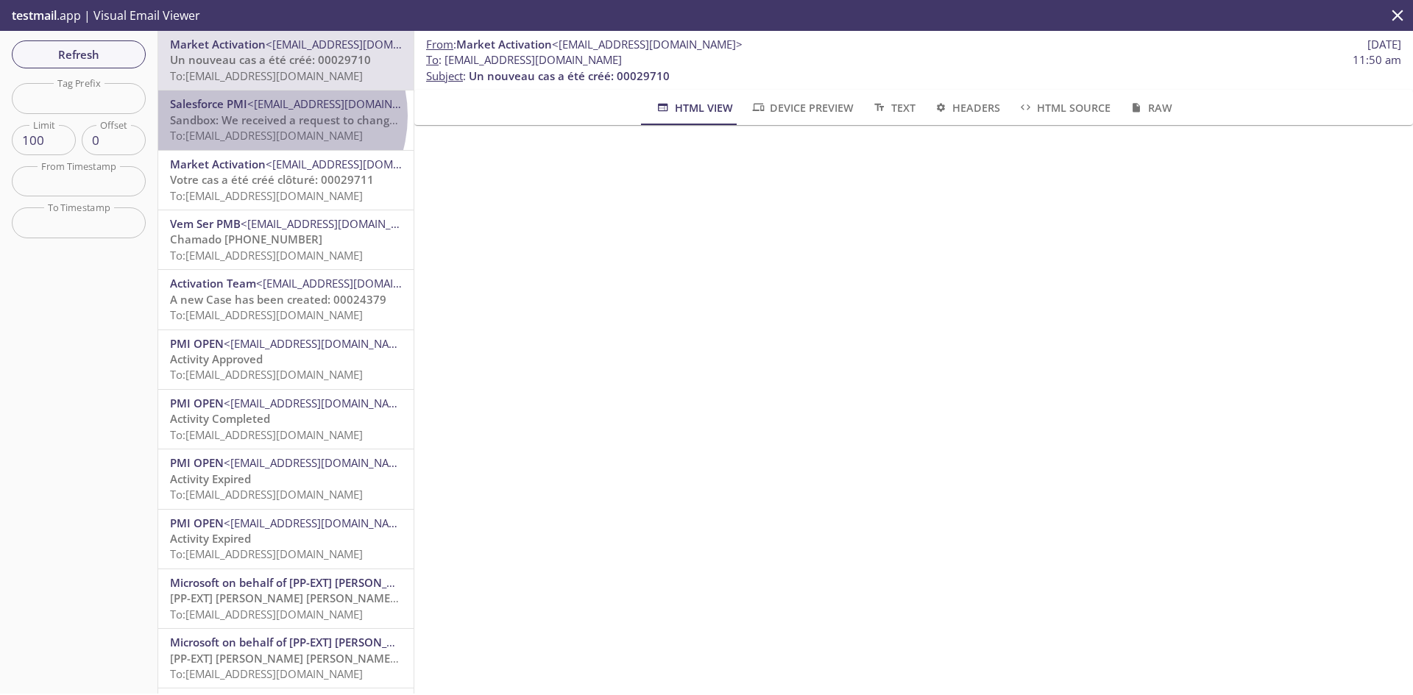
click at [277, 116] on span "Sandbox: We received a request to change your Salesforce account's User Name" at bounding box center [383, 120] width 426 height 15
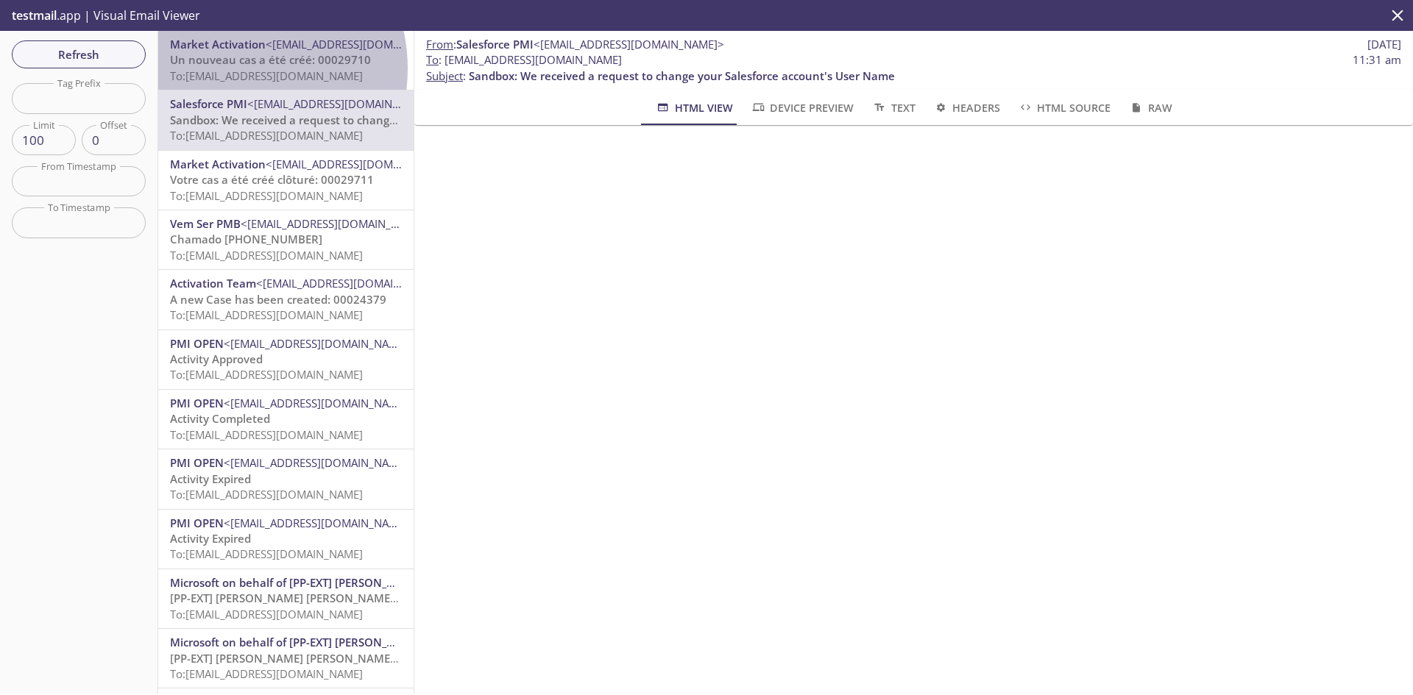
click at [232, 68] on span "To: reevb2bcc.matest@inbox.testmail.app" at bounding box center [266, 75] width 193 height 15
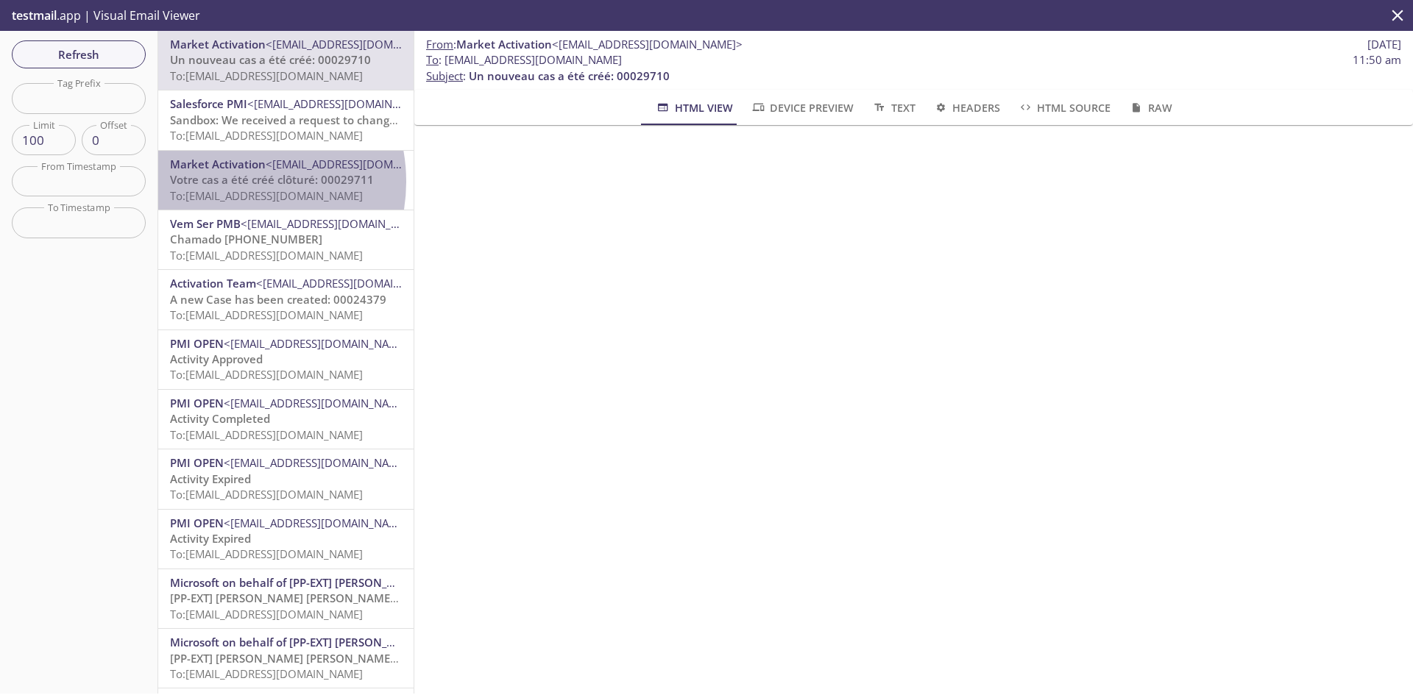
click at [227, 182] on span "Votre cas a été créé clôturé: 00029711" at bounding box center [272, 179] width 204 height 15
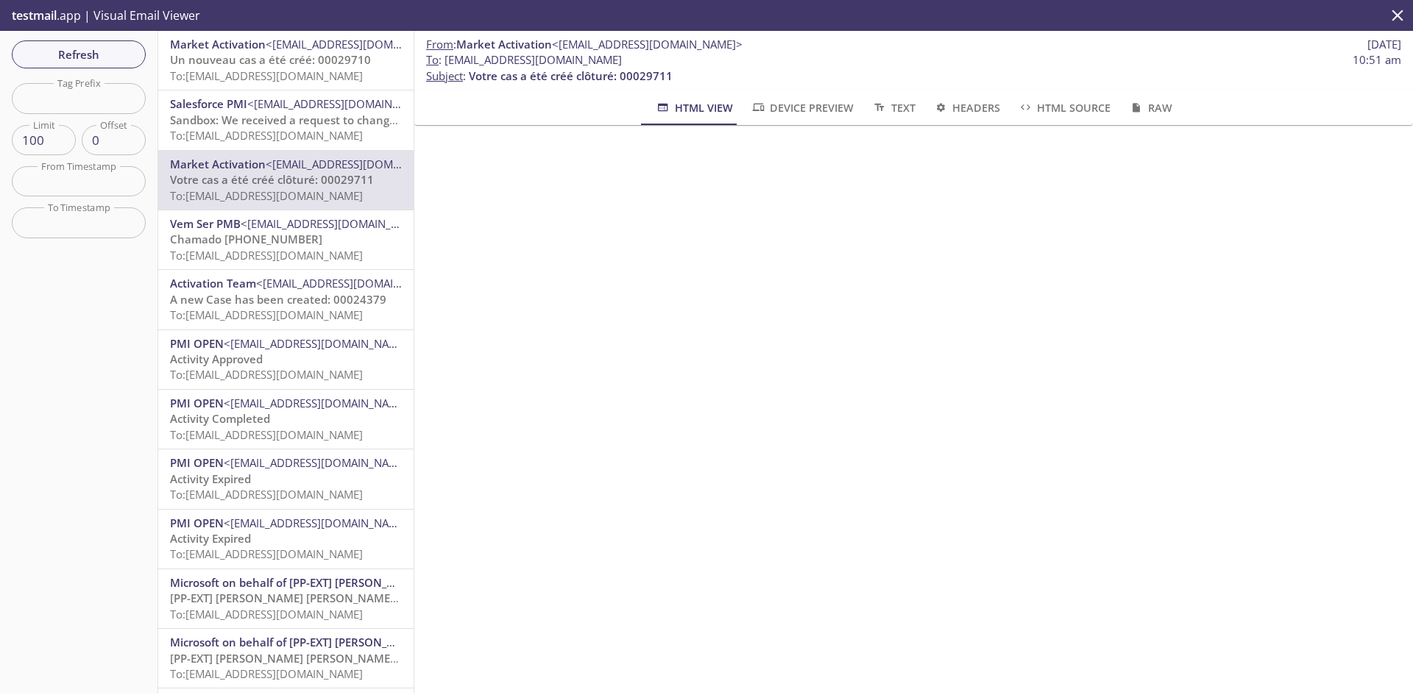
click at [259, 65] on span "Un nouveau cas a été créé: 00029710" at bounding box center [270, 59] width 201 height 15
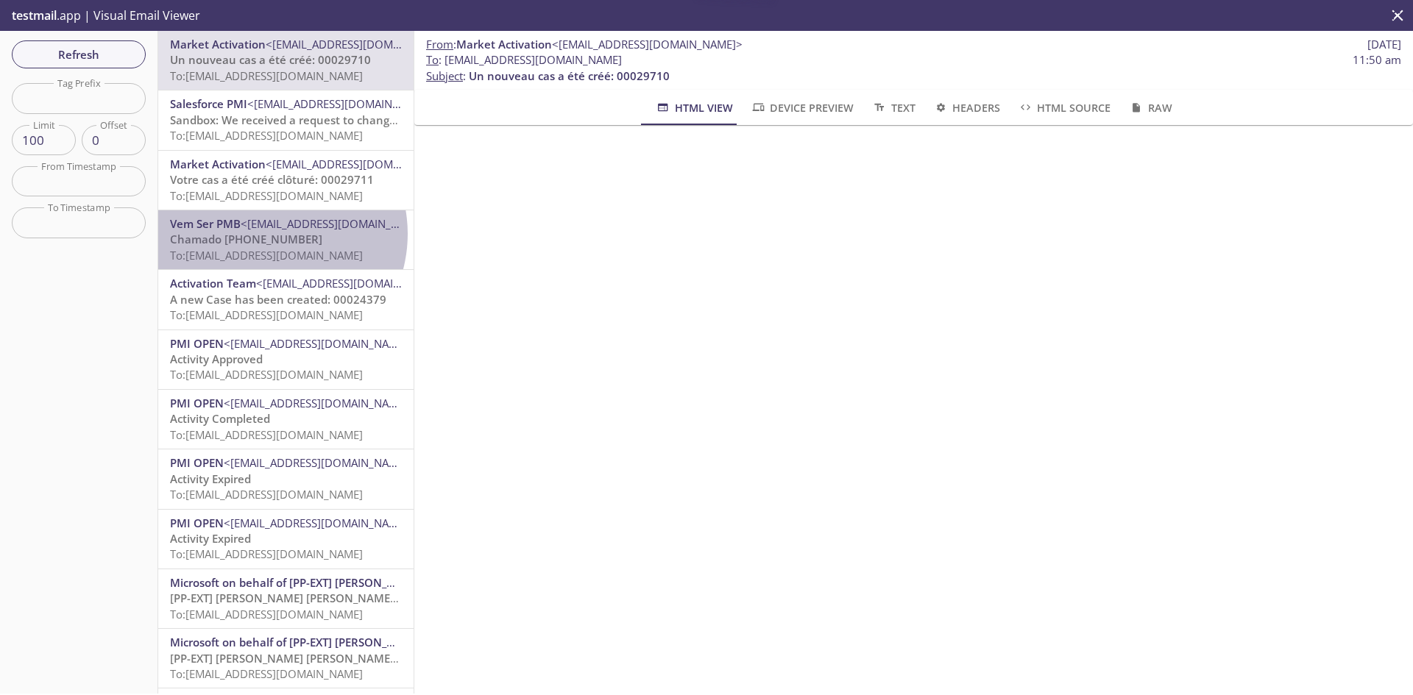
click at [266, 234] on span "Chamado 00065395" at bounding box center [246, 239] width 152 height 15
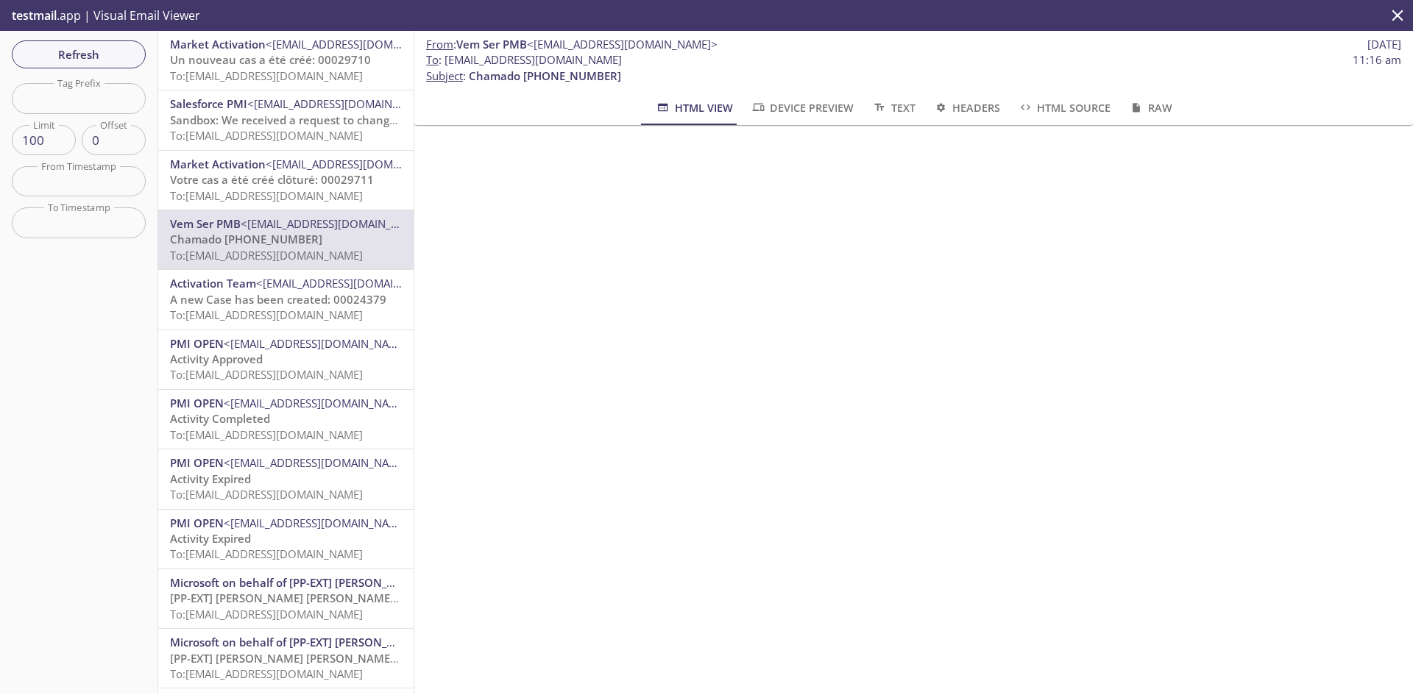
click at [252, 185] on span "Votre cas a été créé clôturé: 00029711" at bounding box center [272, 179] width 204 height 15
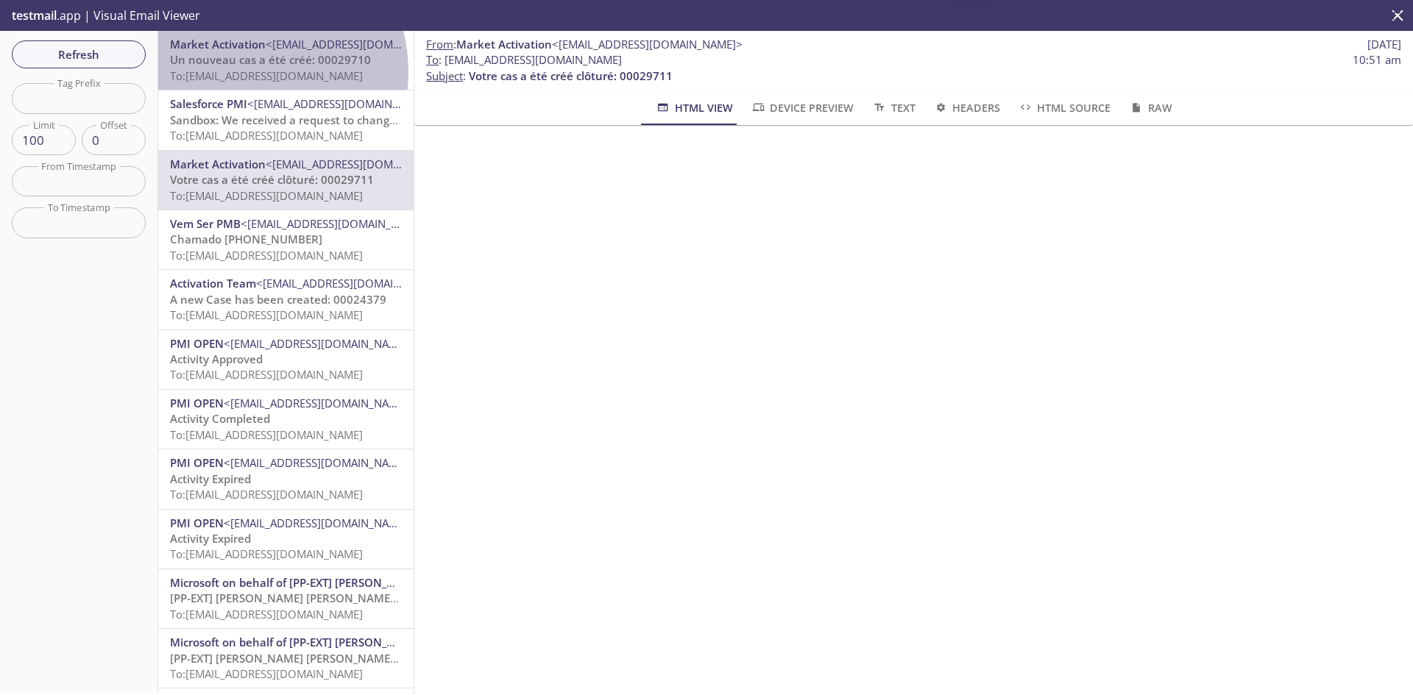
click at [241, 72] on span "To: reevb2bcc.matest@inbox.testmail.app" at bounding box center [266, 75] width 193 height 15
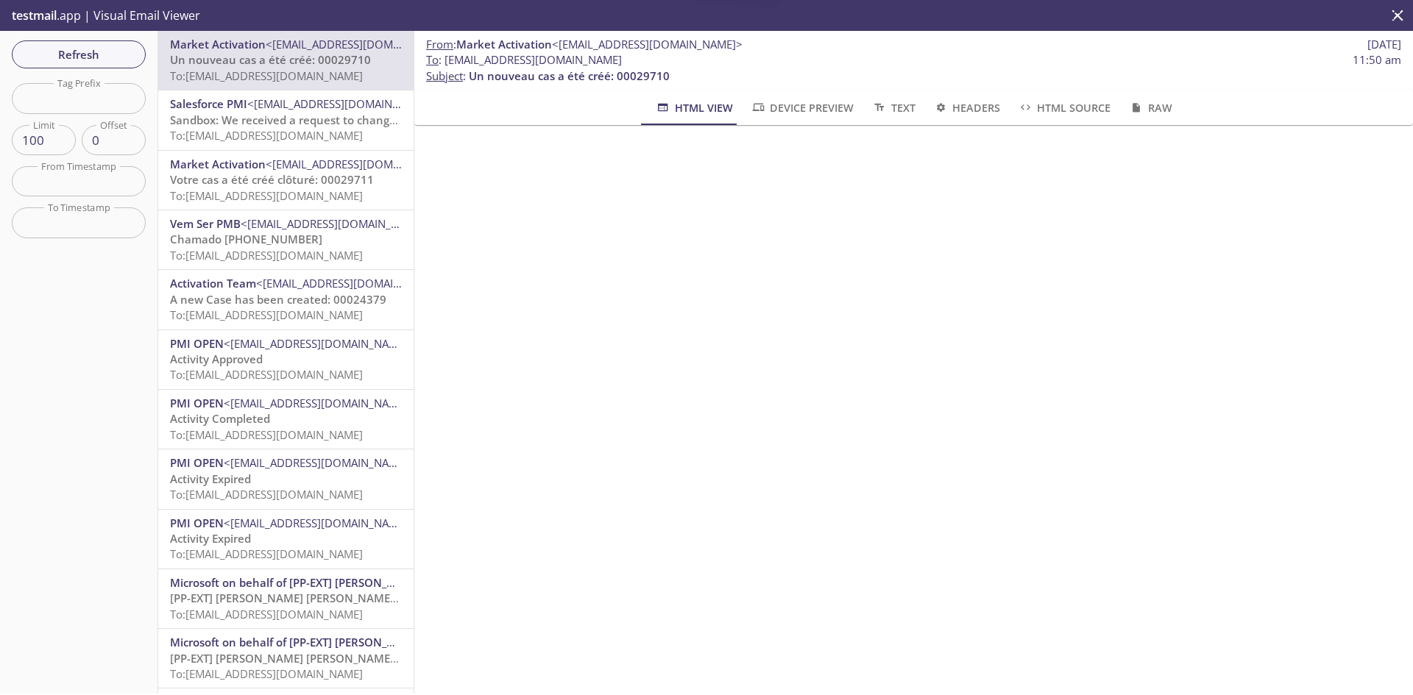
click at [224, 171] on span "Market Activation <marketactivation@emails.pmiopen.com>" at bounding box center [286, 164] width 232 height 15
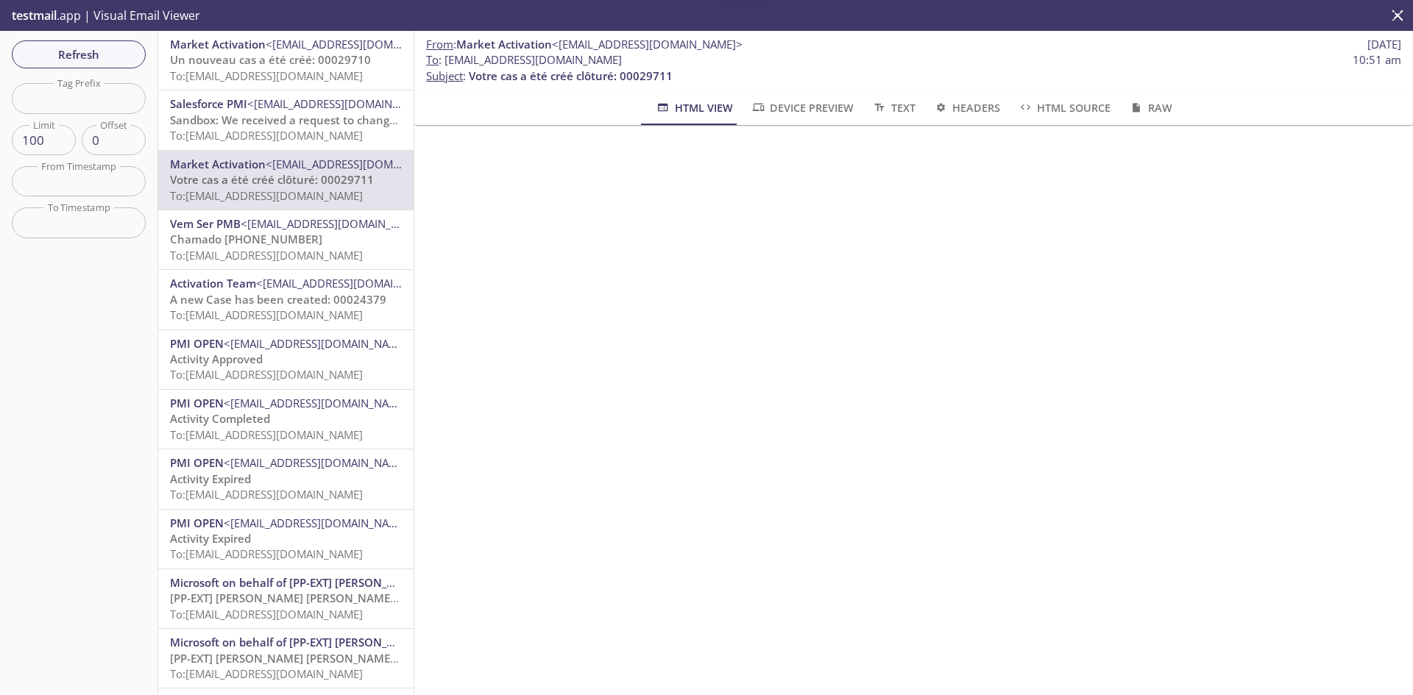
click at [230, 63] on span "Un nouveau cas a été créé: 00029710" at bounding box center [270, 59] width 201 height 15
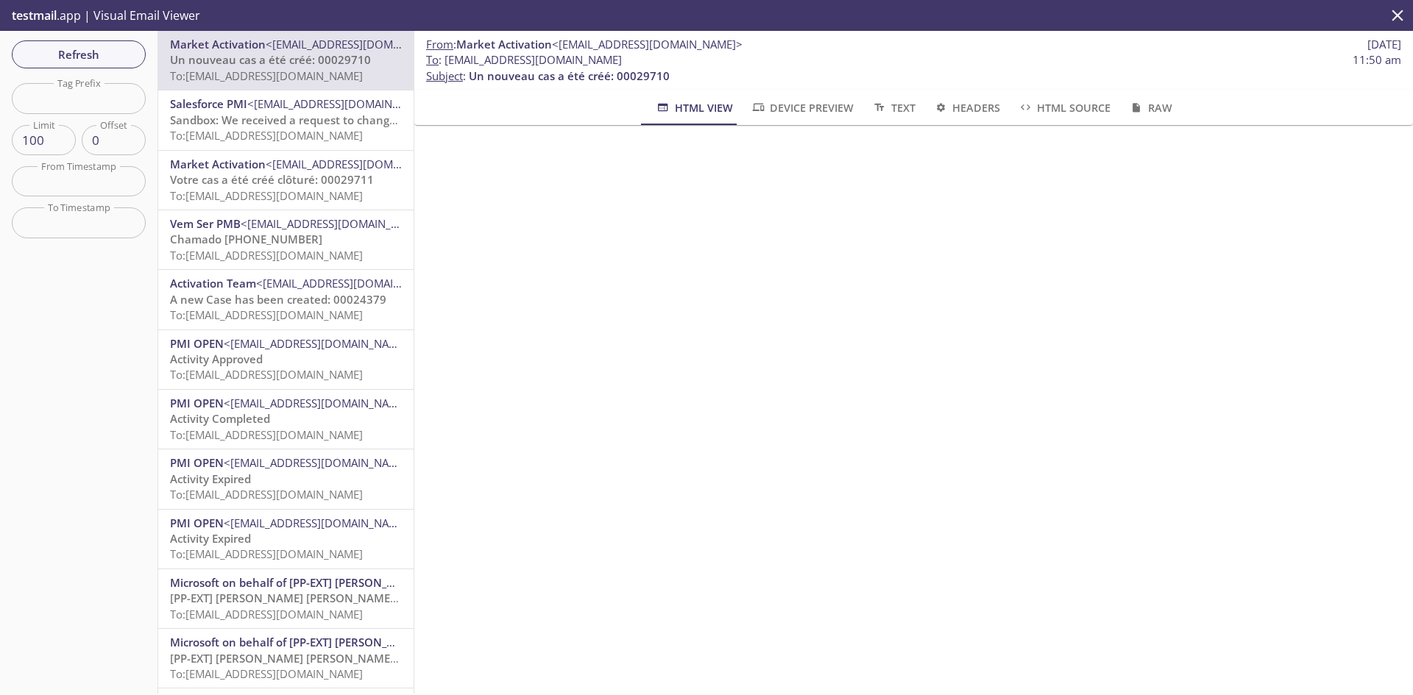
click at [241, 188] on span "To: reevb2bcc.matest@inbox.testmail.app" at bounding box center [266, 195] width 193 height 15
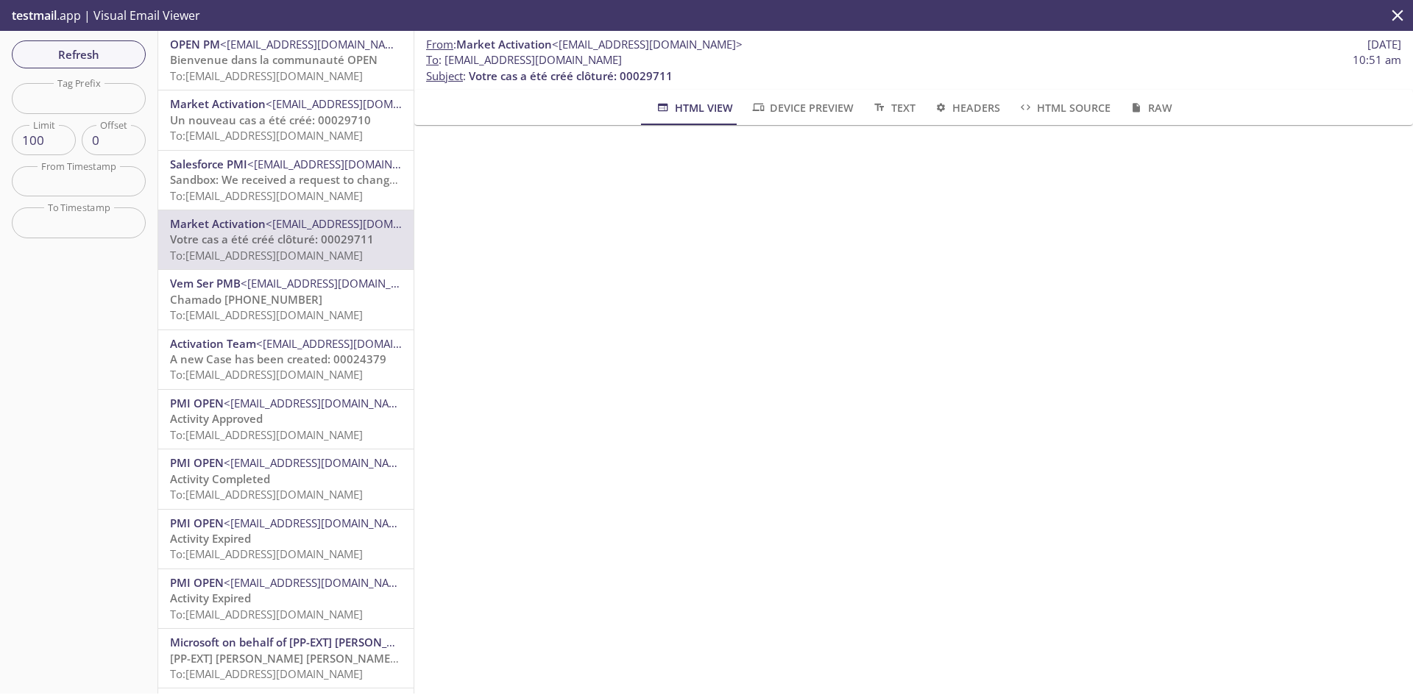
click at [60, 10] on p "testmail .app | Visual Email Viewer" at bounding box center [104, 15] width 209 height 31
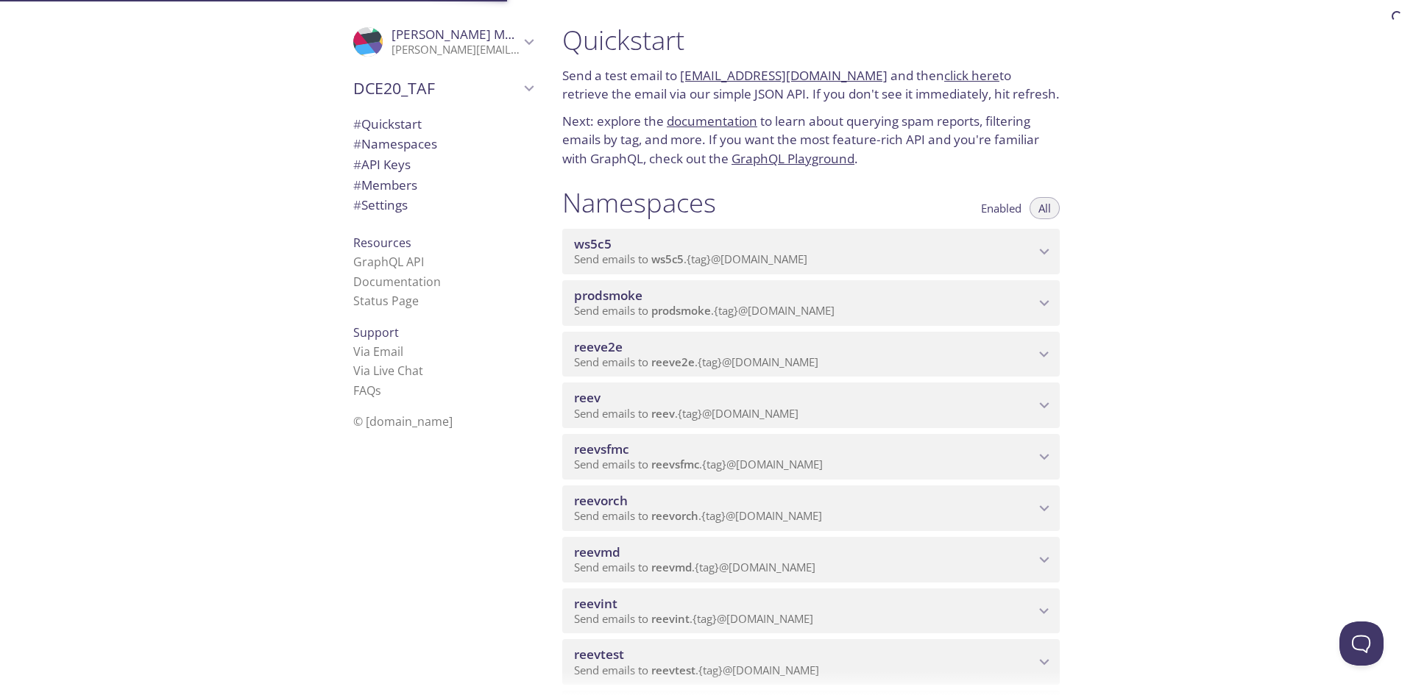
click at [662, 266] on span "ws5c5" at bounding box center [667, 259] width 32 height 15
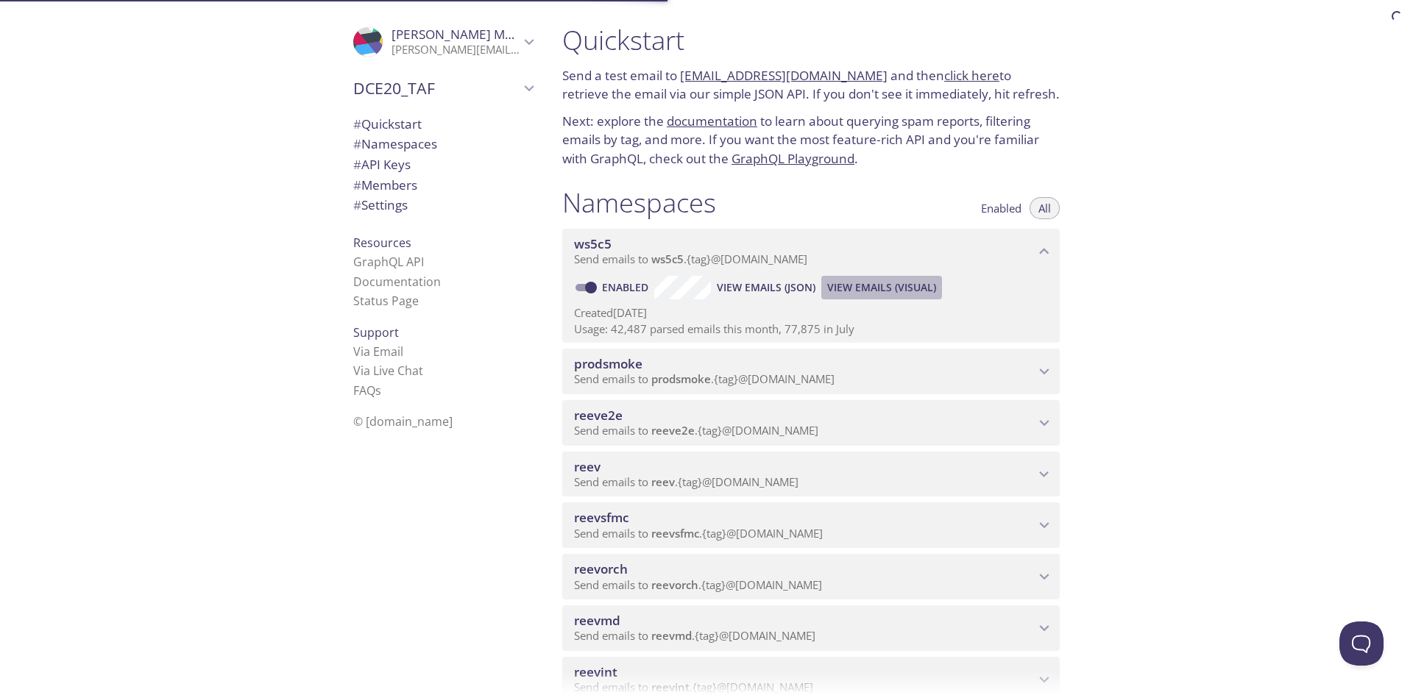
click at [843, 285] on span "View Emails (Visual)" at bounding box center [881, 288] width 109 height 18
